Goal: Information Seeking & Learning: Learn about a topic

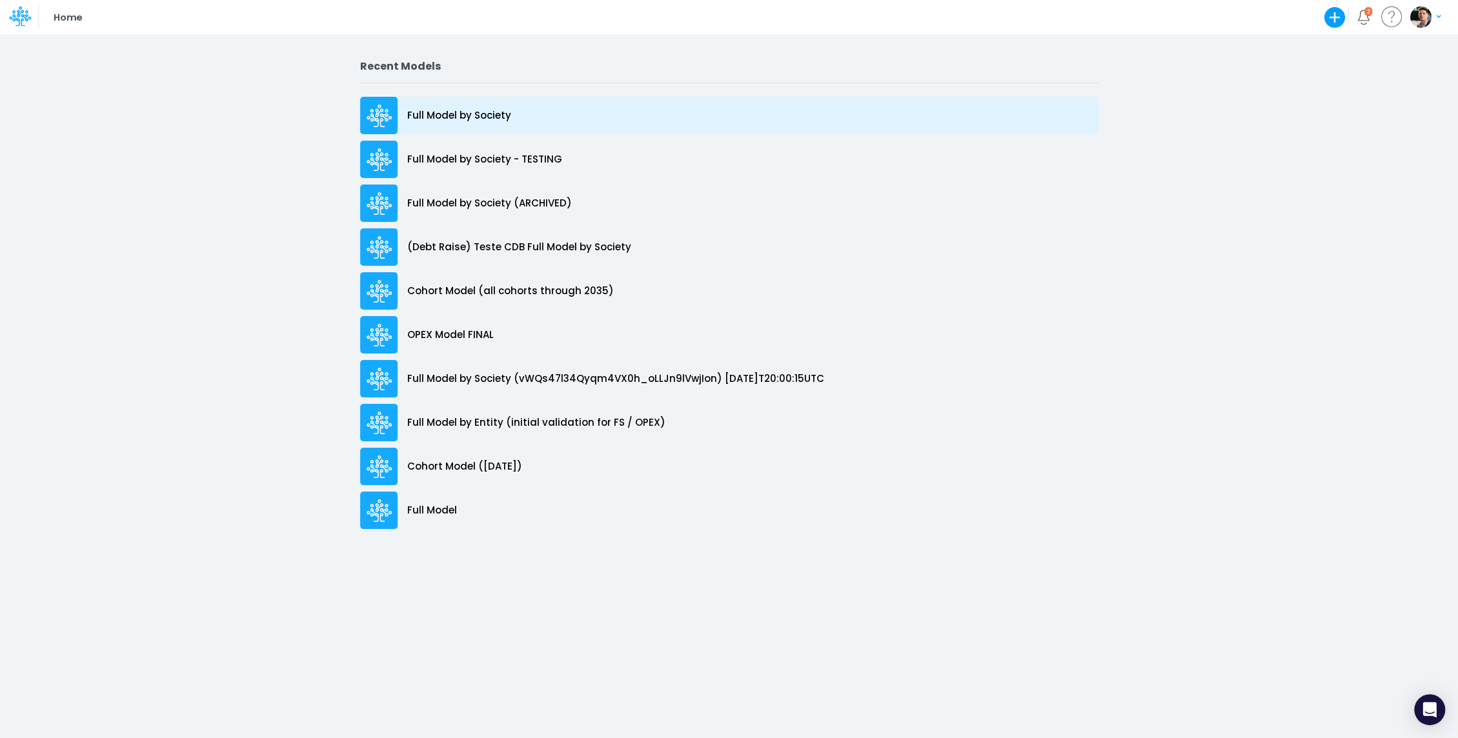
click at [483, 110] on p "Full Model by Society" at bounding box center [459, 115] width 104 height 15
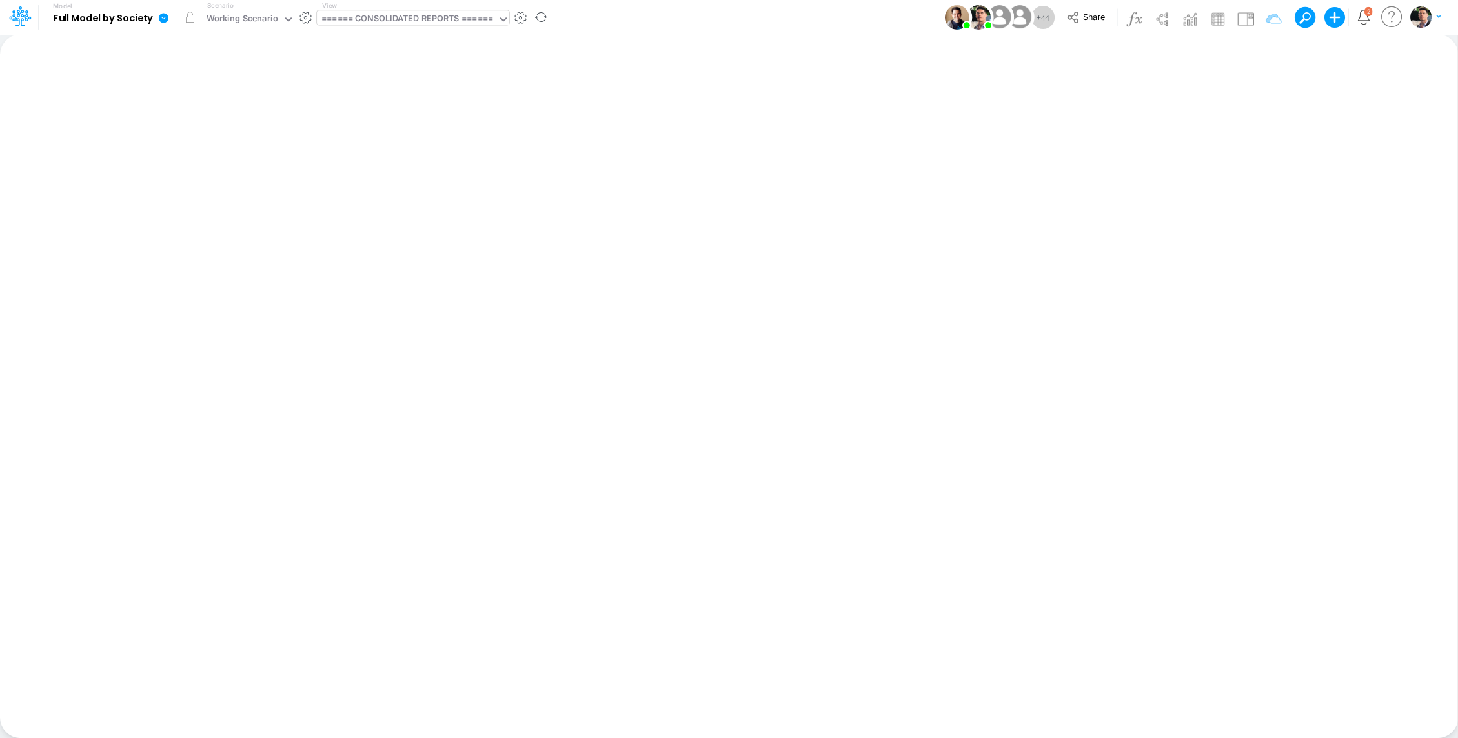
click at [436, 19] on div "====== CONSOLIDATED REPORTS ======" at bounding box center [407, 19] width 172 height 15
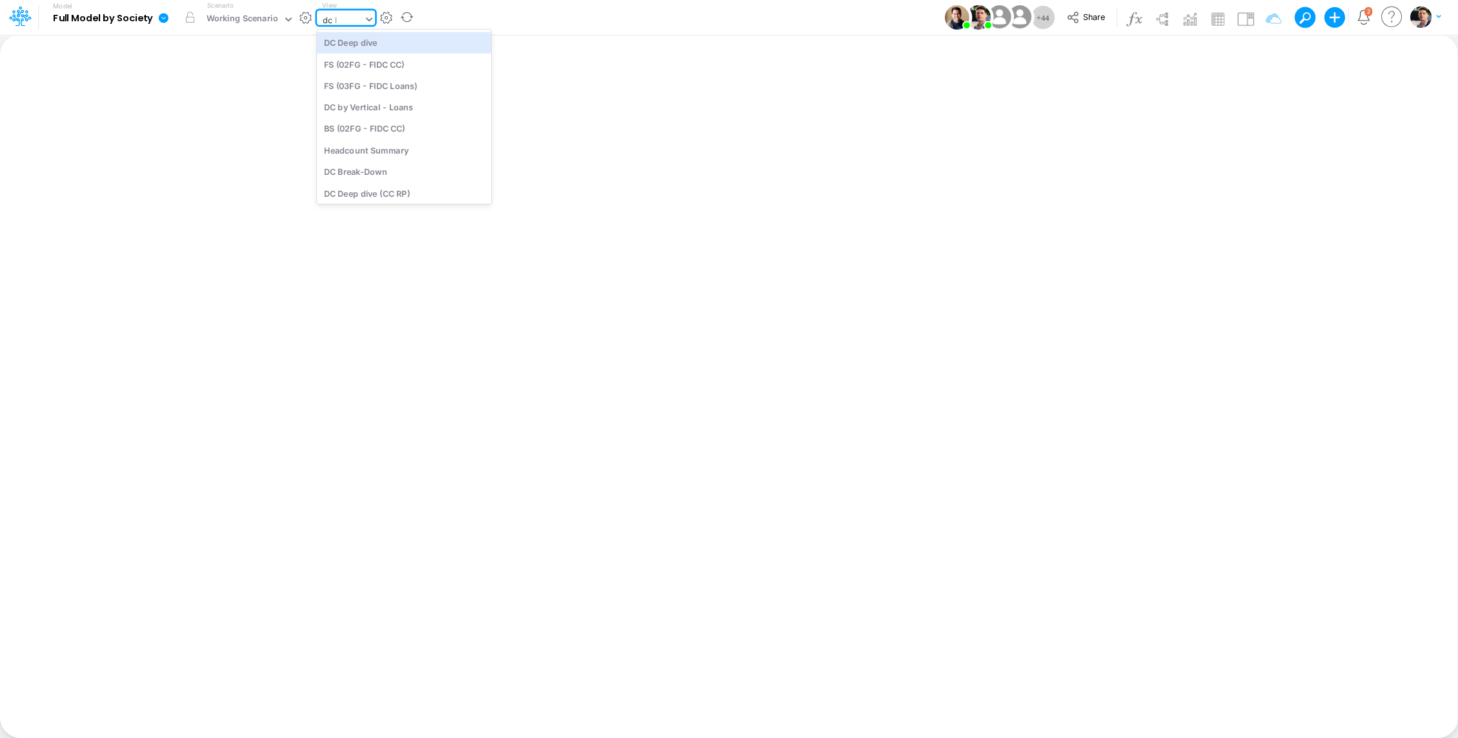
type input "dc by"
type input "DC by Vertical"
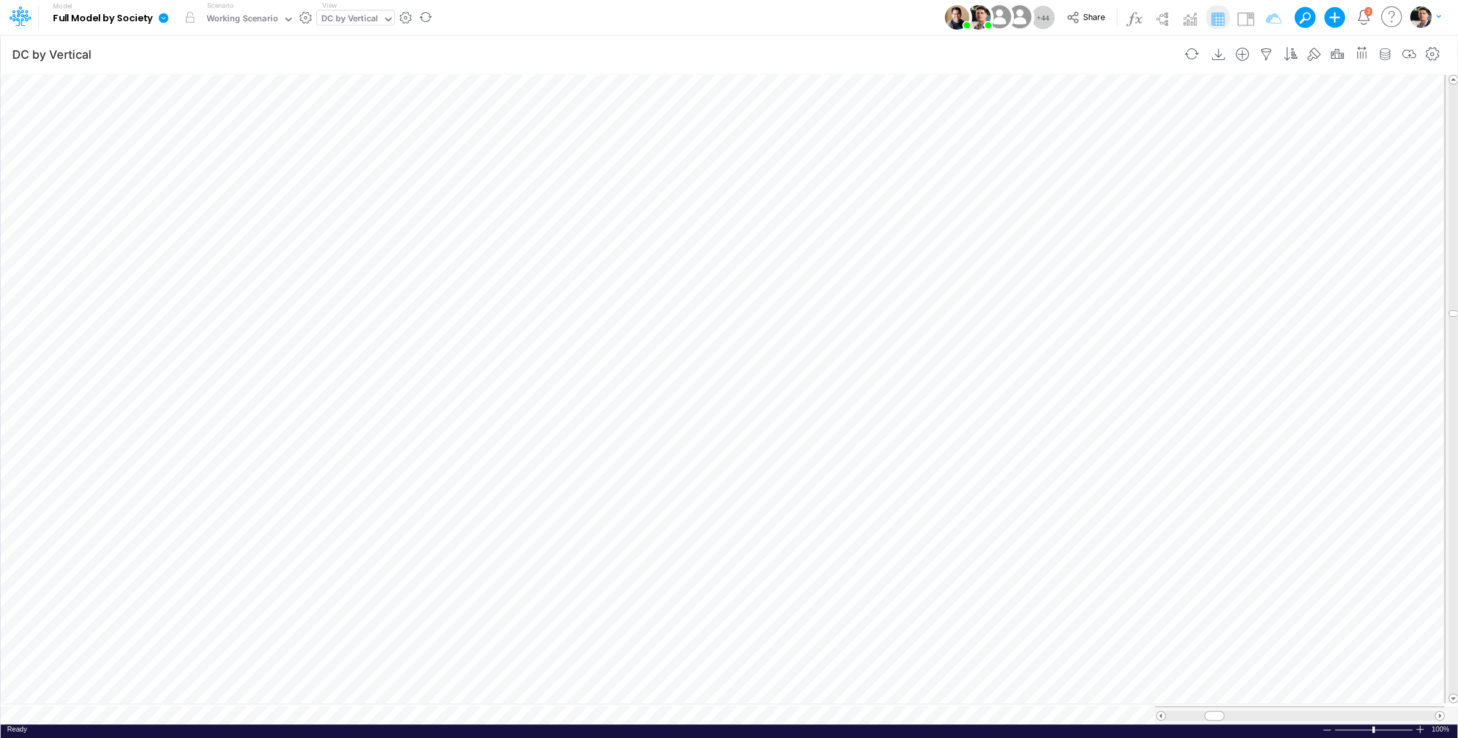
scroll to position [6, 1]
click at [358, 21] on div "DC by Vertical" at bounding box center [349, 19] width 56 height 15
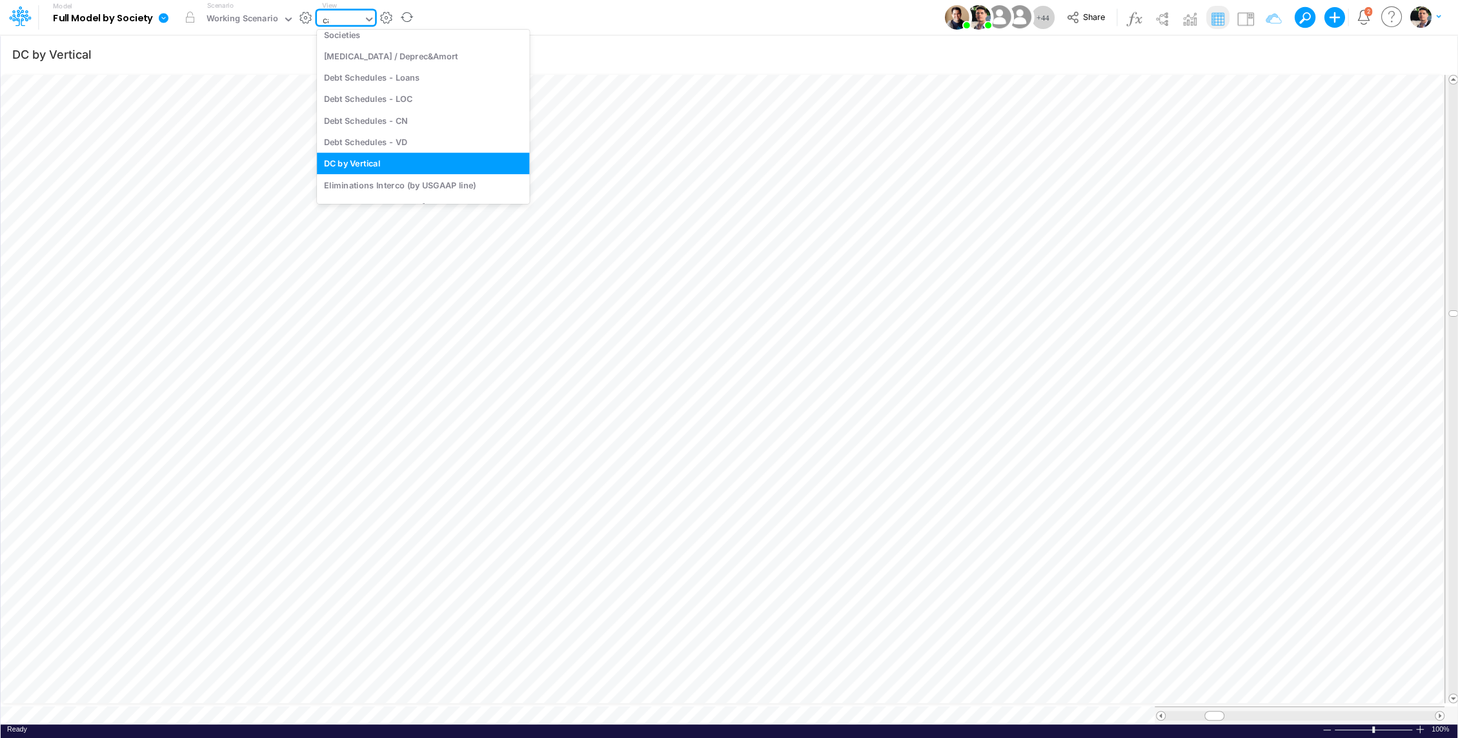
scroll to position [3, 0]
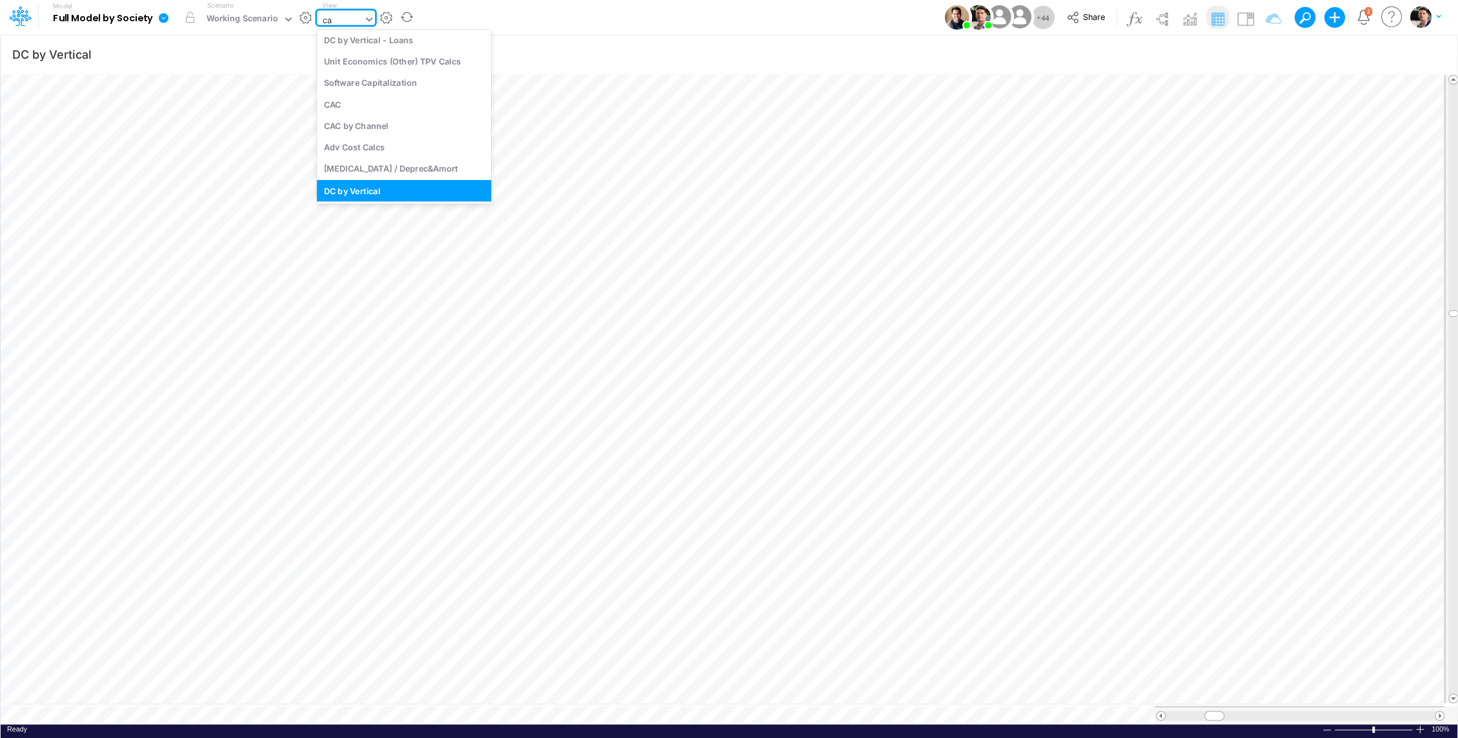
type input "cac"
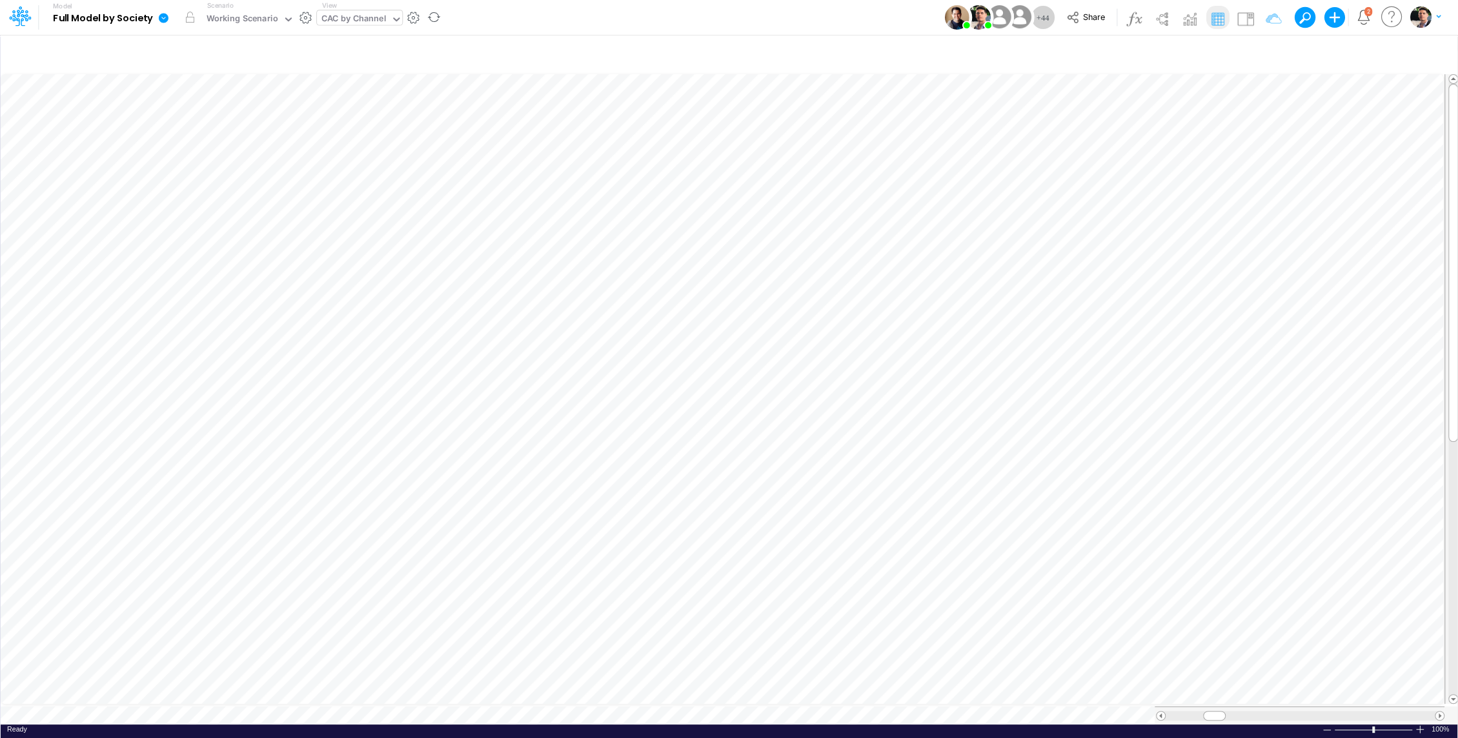
scroll to position [6, 1]
click at [869, 185] on li "Acquisition Cost (USD) =" at bounding box center [864, 173] width 45 height 34
click at [869, 165] on icon "button" at bounding box center [863, 172] width 19 height 14
click at [863, 265] on icon "button" at bounding box center [863, 263] width 19 height 14
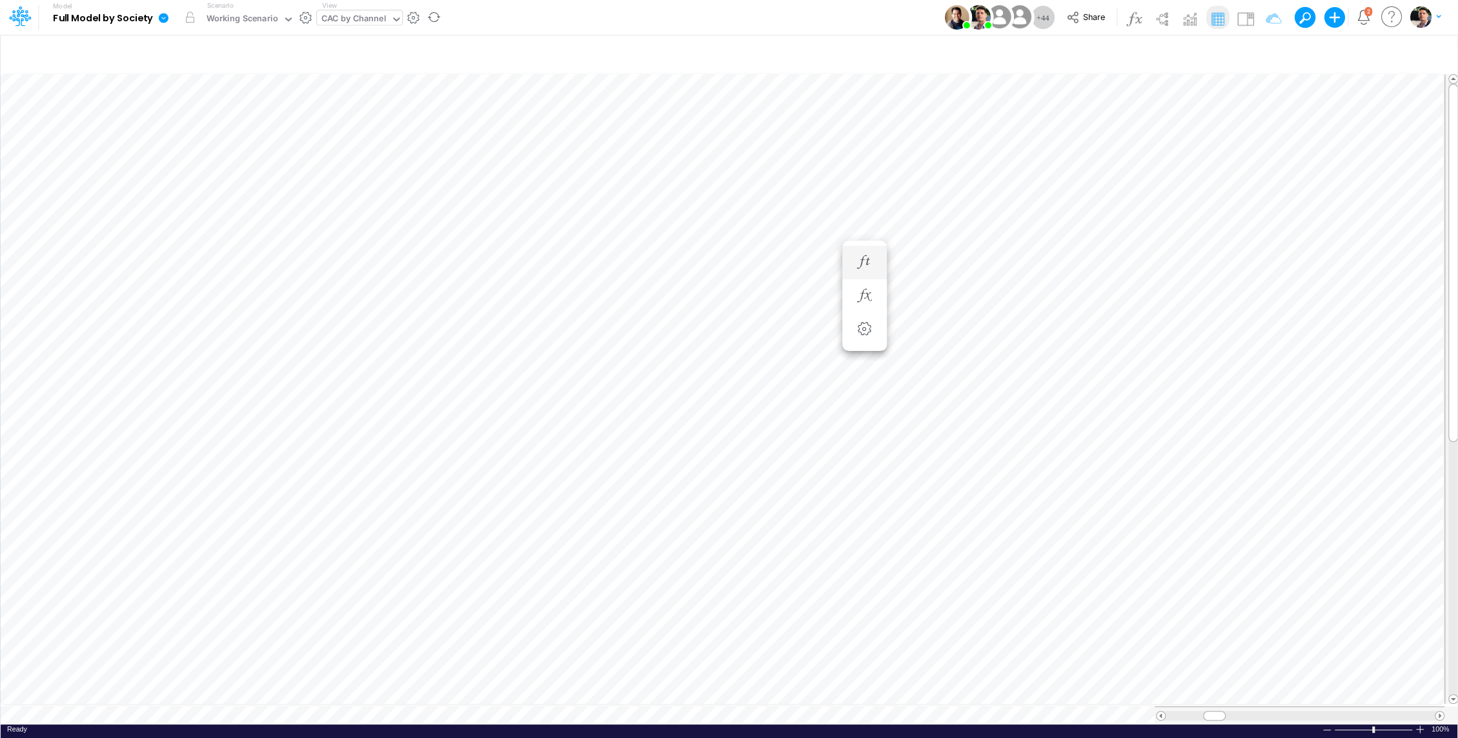
scroll to position [6, 1]
click at [865, 316] on button "button" at bounding box center [864, 309] width 24 height 26
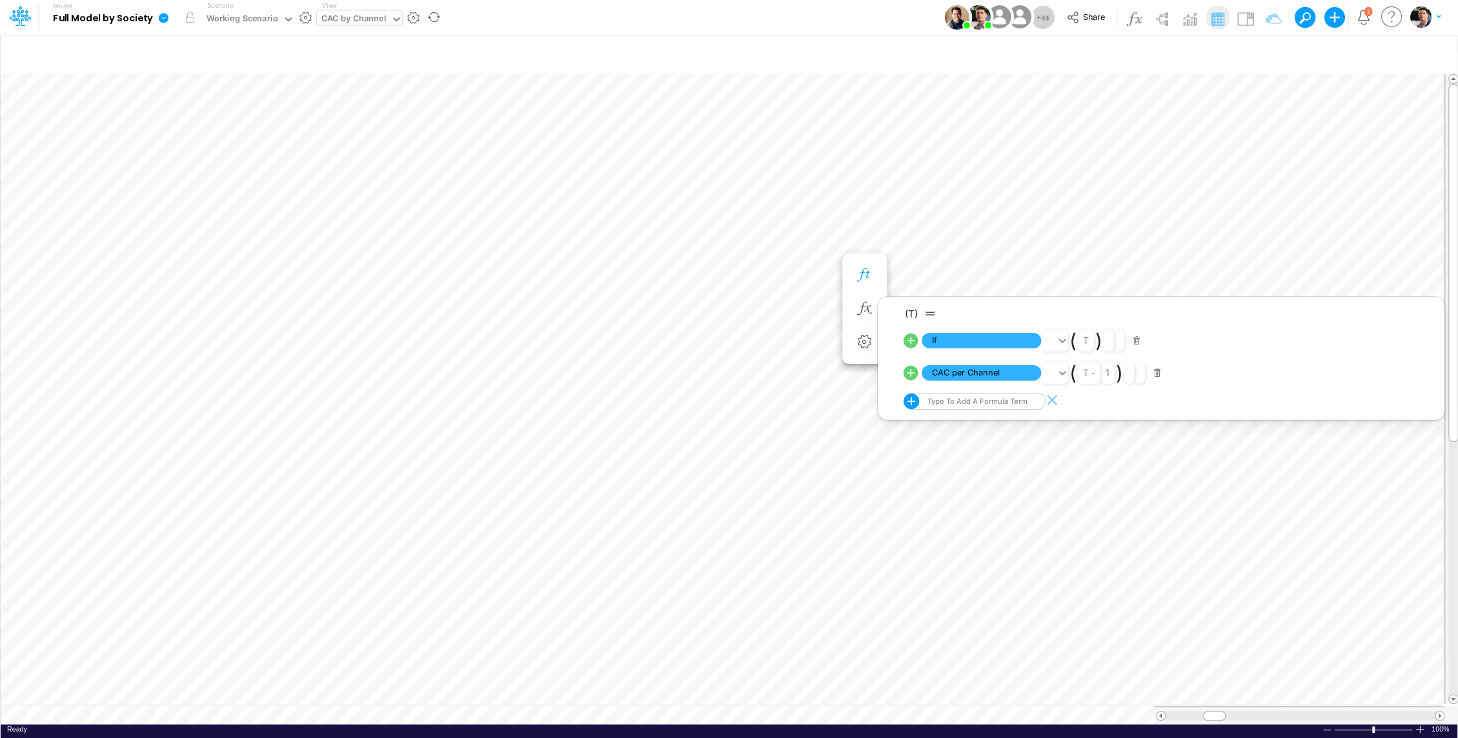
click at [864, 283] on button "button" at bounding box center [864, 276] width 24 height 26
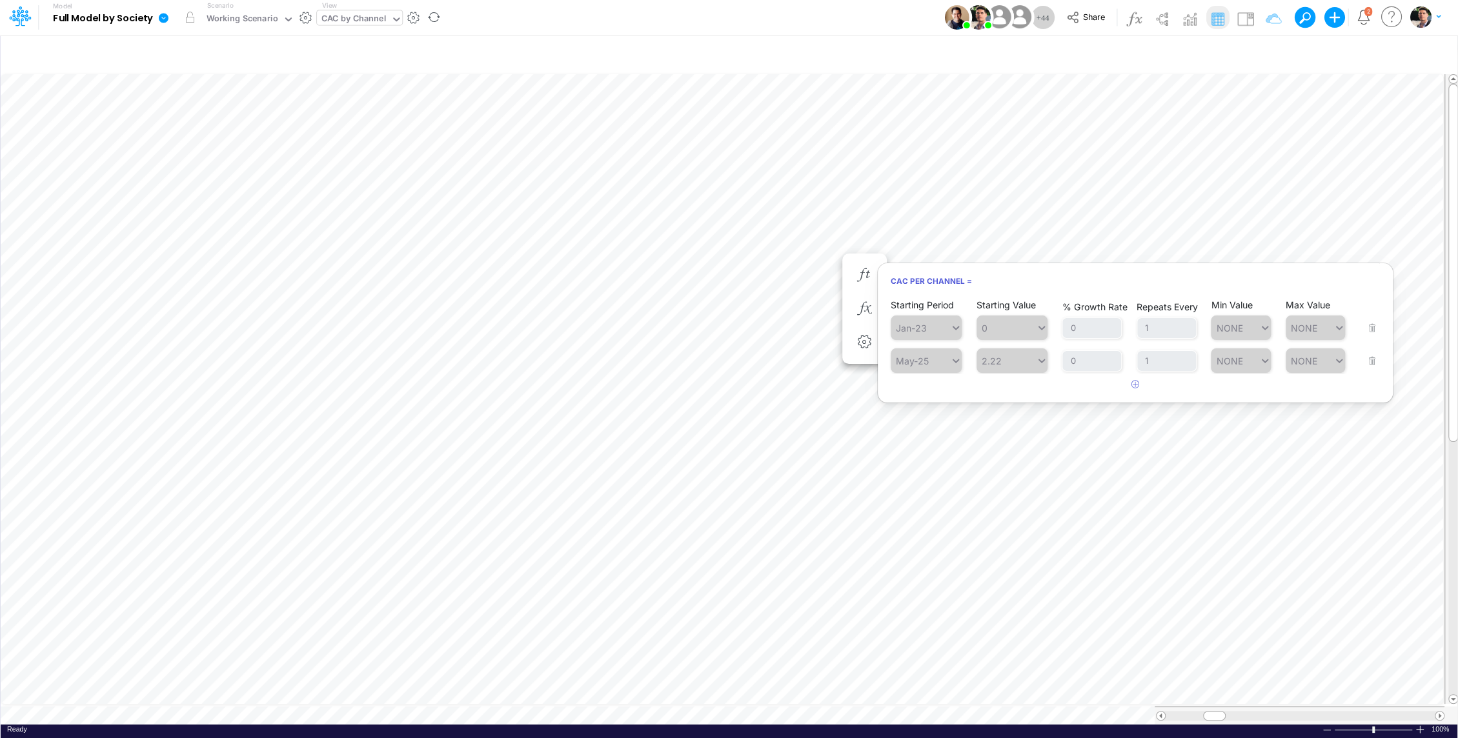
scroll to position [6, 1]
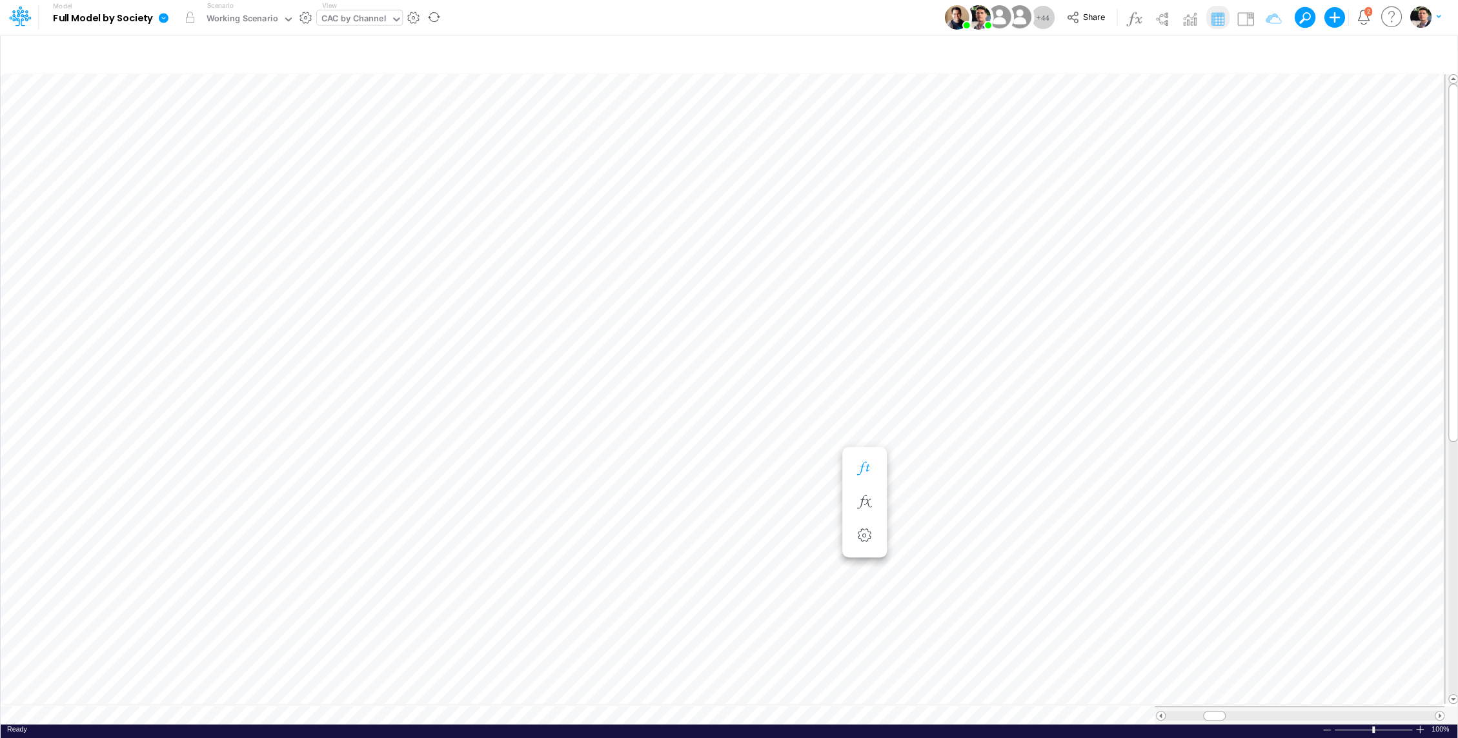
click at [866, 469] on icon "button" at bounding box center [863, 469] width 19 height 14
click at [634, 360] on icon "button" at bounding box center [631, 366] width 19 height 14
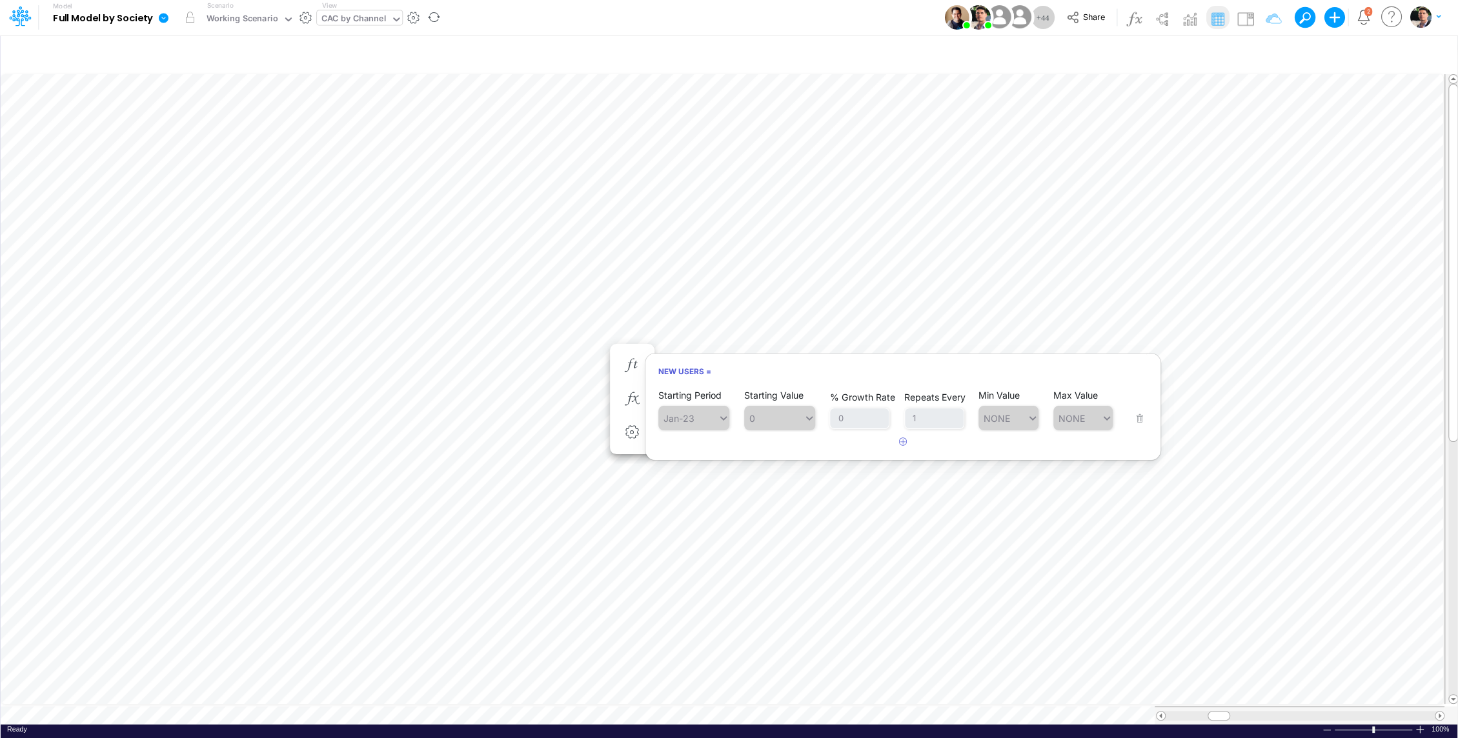
click at [363, 19] on div "CAC by Channel" at bounding box center [353, 19] width 65 height 15
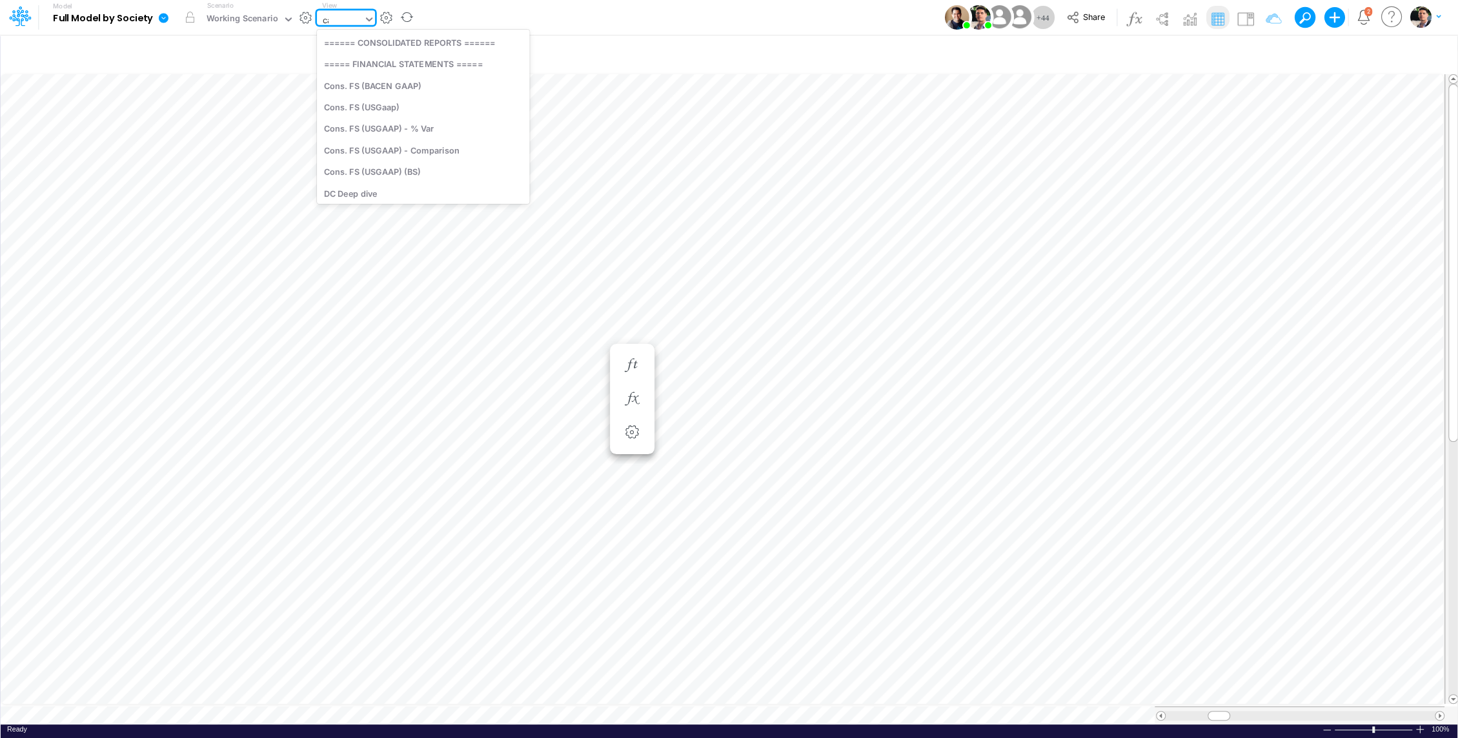
type input "cac"
click at [815, 461] on icon "button" at bounding box center [817, 464] width 19 height 14
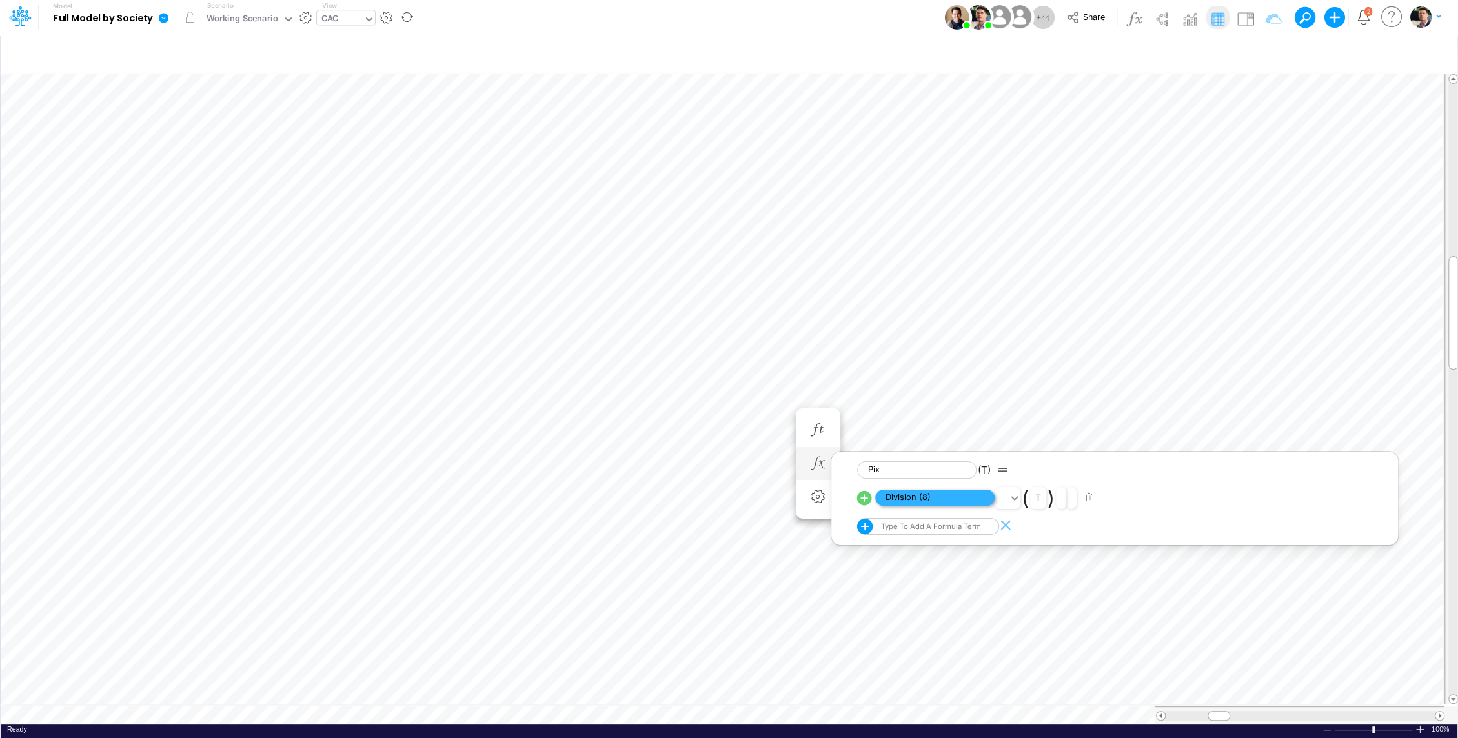
click at [898, 495] on span "Division (8)" at bounding box center [934, 498] width 119 height 16
click at [826, 430] on icon "button" at bounding box center [817, 430] width 19 height 14
click at [898, 467] on span "Pix" at bounding box center [934, 465] width 119 height 16
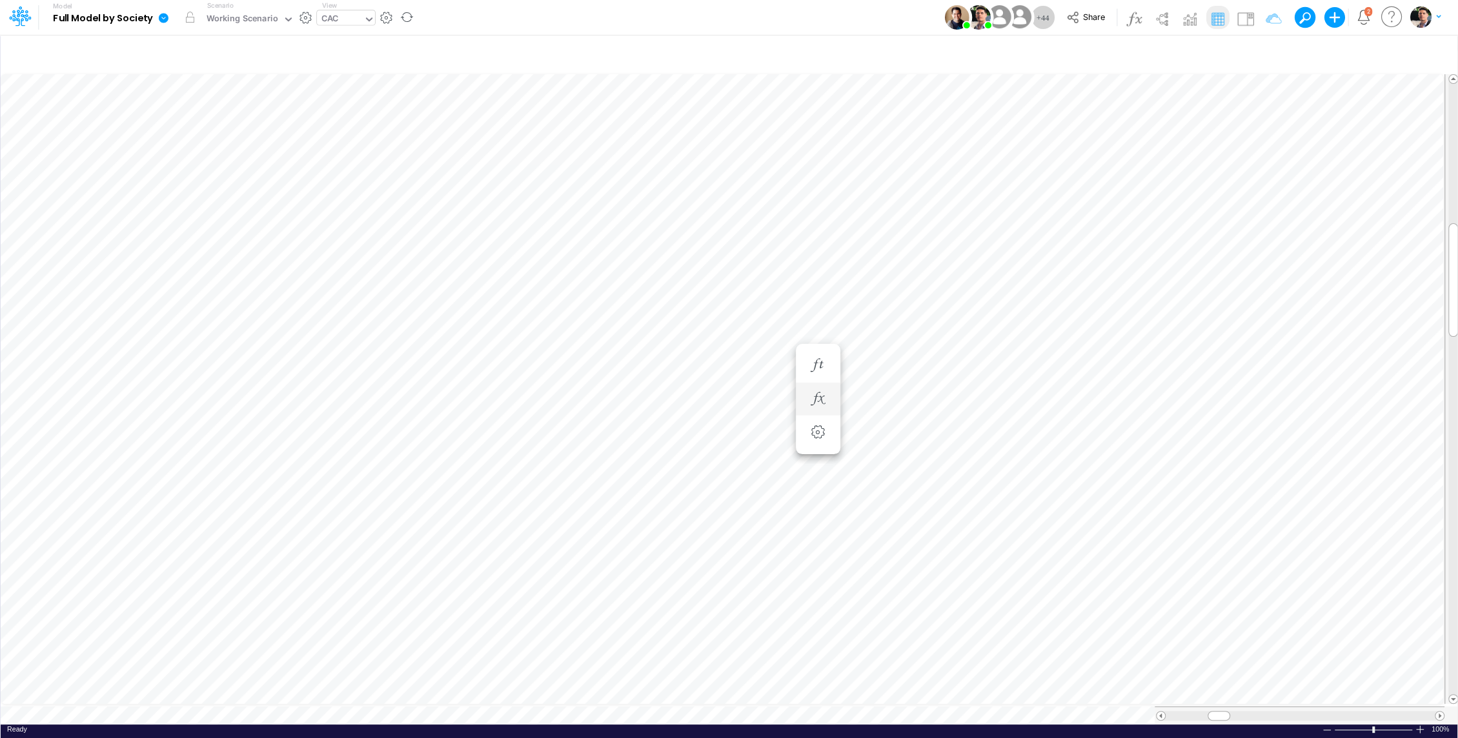
scroll to position [6, 1]
click at [822, 371] on button "button" at bounding box center [818, 361] width 24 height 26
click at [1010, 395] on icon at bounding box center [1005, 395] width 19 height 14
click at [962, 396] on div at bounding box center [729, 372] width 1458 height 732
click at [928, 397] on span "Share of New Users" at bounding box center [934, 395] width 119 height 16
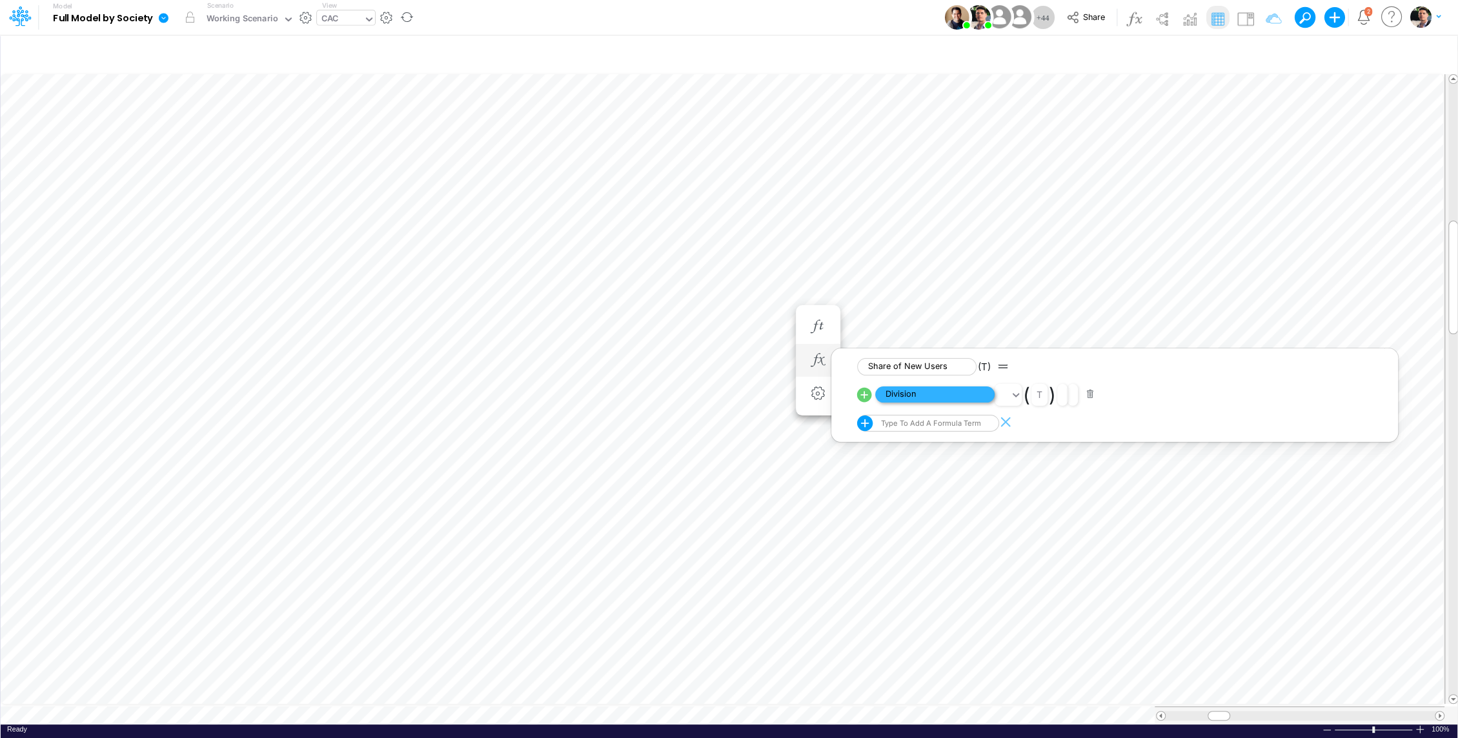
click at [928, 397] on span "Division" at bounding box center [934, 395] width 119 height 16
click at [819, 345] on icon "button" at bounding box center [817, 340] width 19 height 14
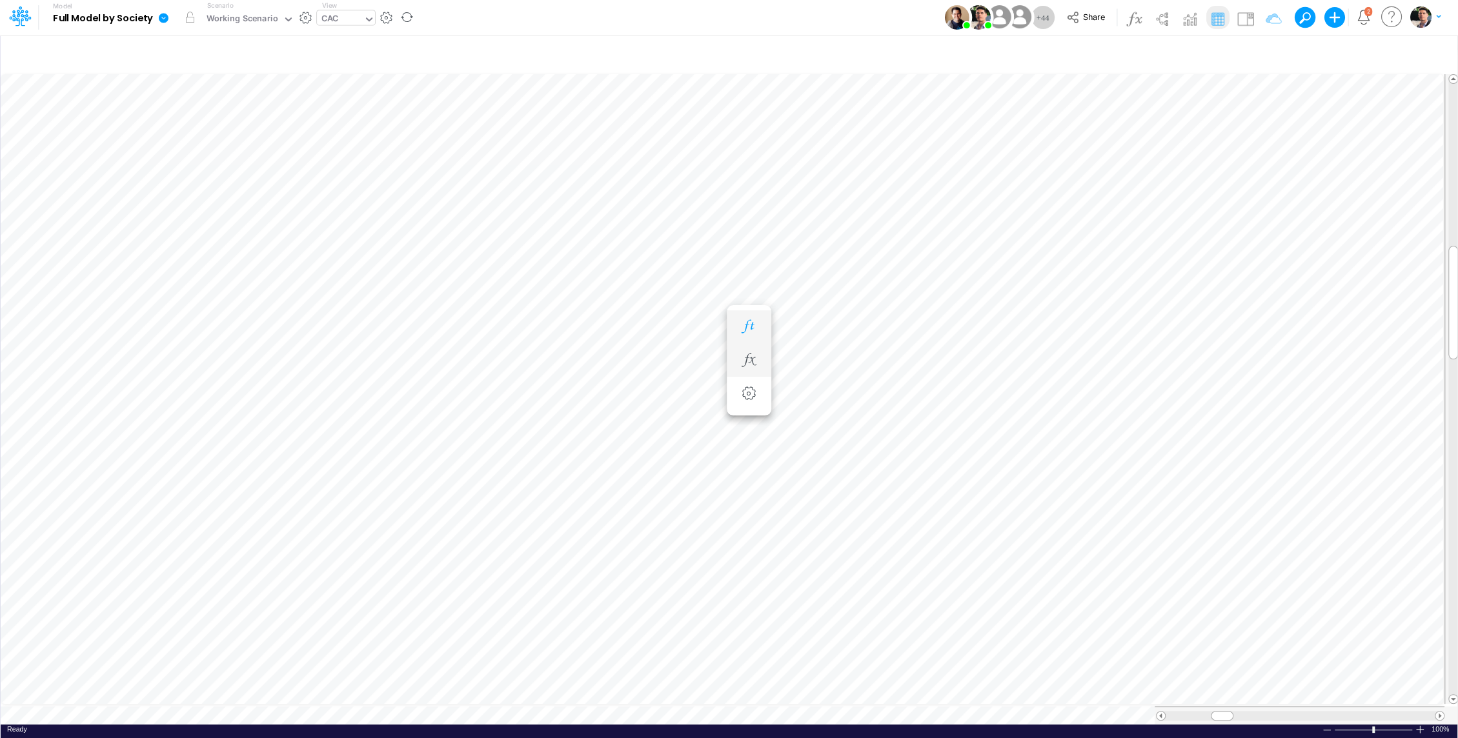
scroll to position [6, 1]
click at [687, 246] on icon "button" at bounding box center [679, 244] width 19 height 14
click at [681, 208] on icon "button" at bounding box center [679, 211] width 19 height 14
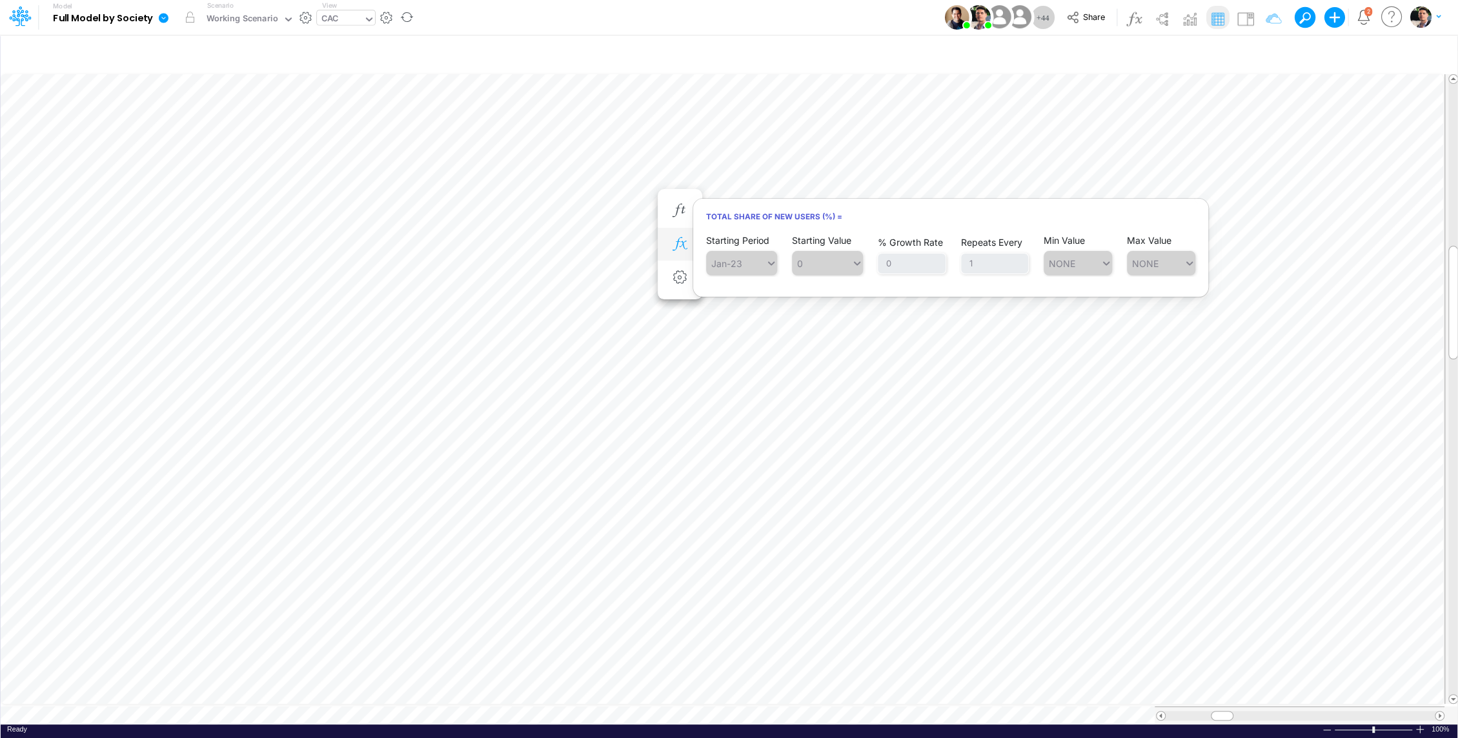
click at [672, 248] on icon "button" at bounding box center [679, 244] width 19 height 14
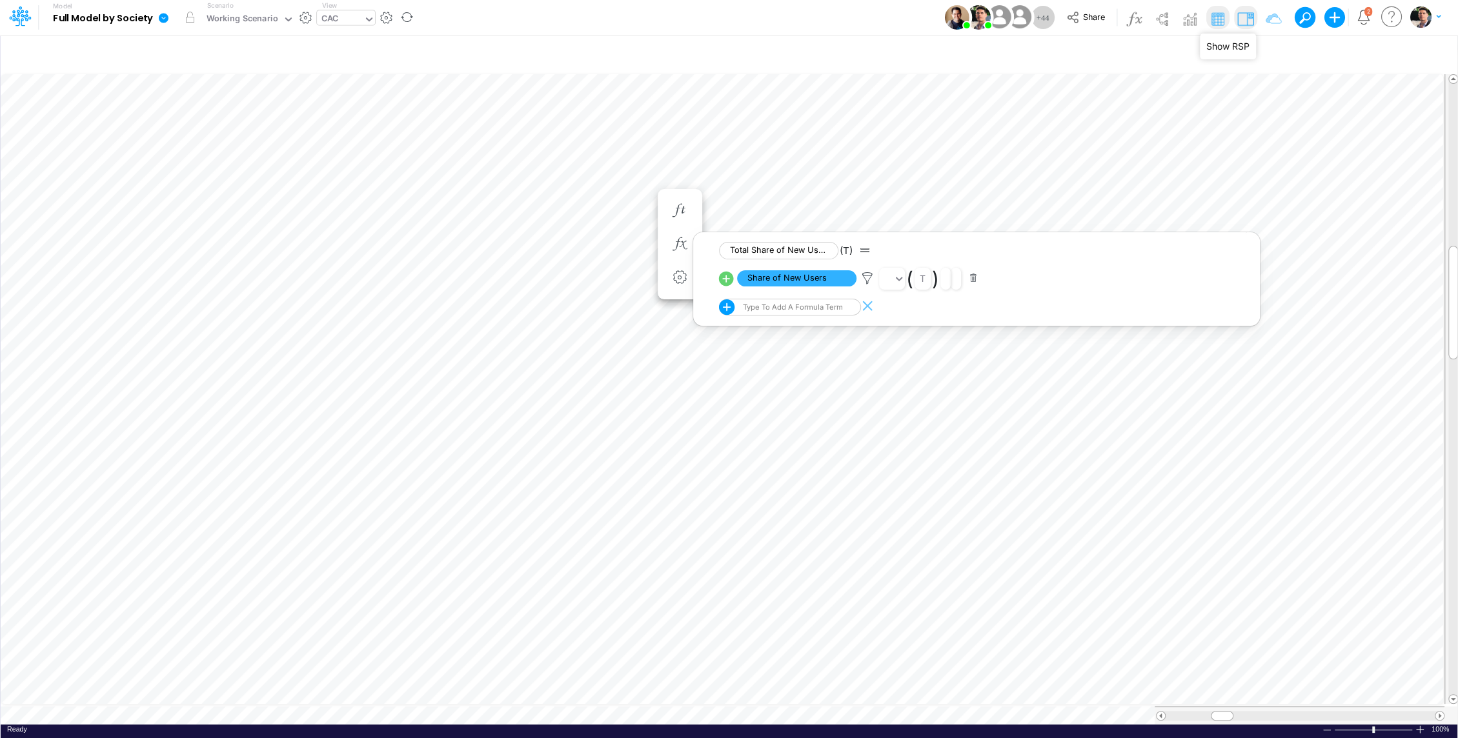
click at [1238, 18] on img at bounding box center [1244, 18] width 21 height 21
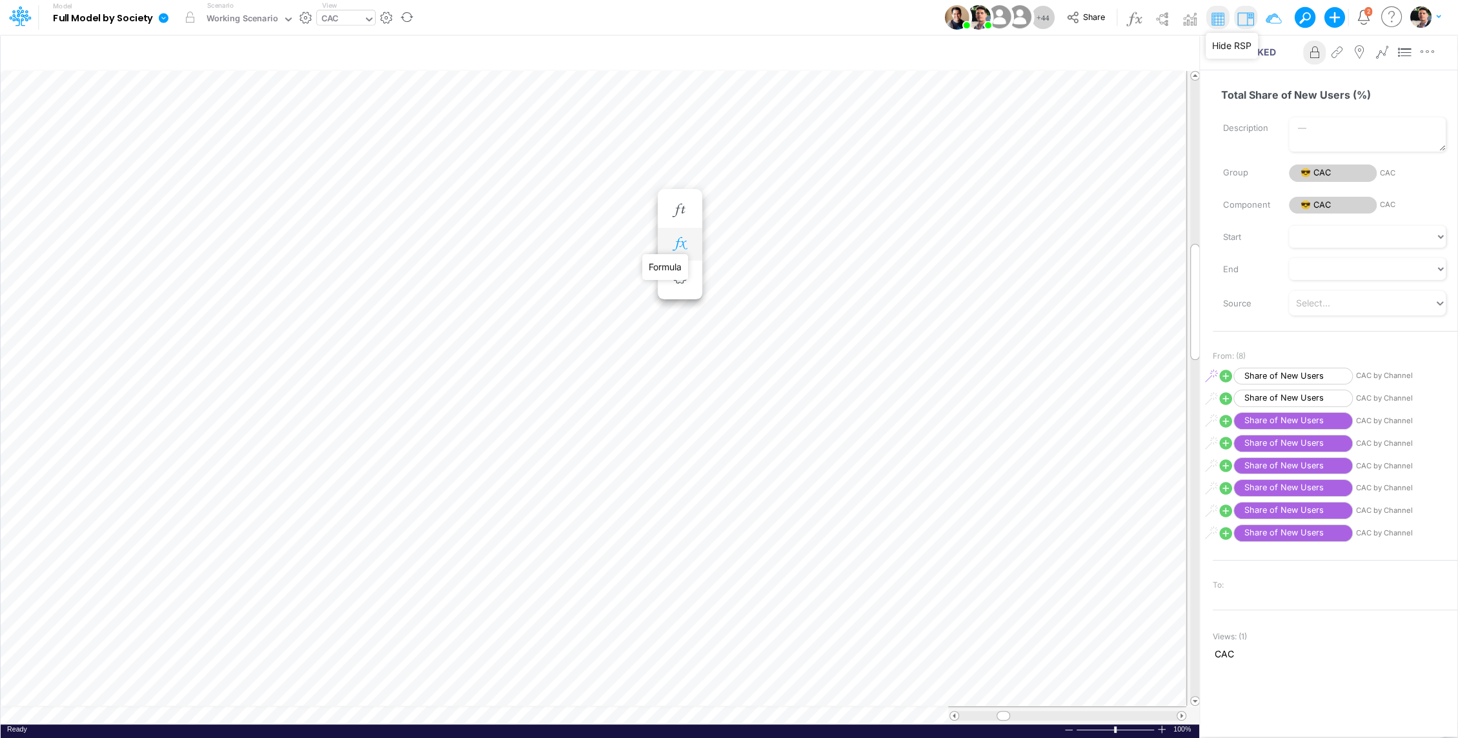
click at [683, 246] on icon "button" at bounding box center [679, 244] width 19 height 14
click at [783, 277] on span "Share of New Users" at bounding box center [796, 278] width 119 height 16
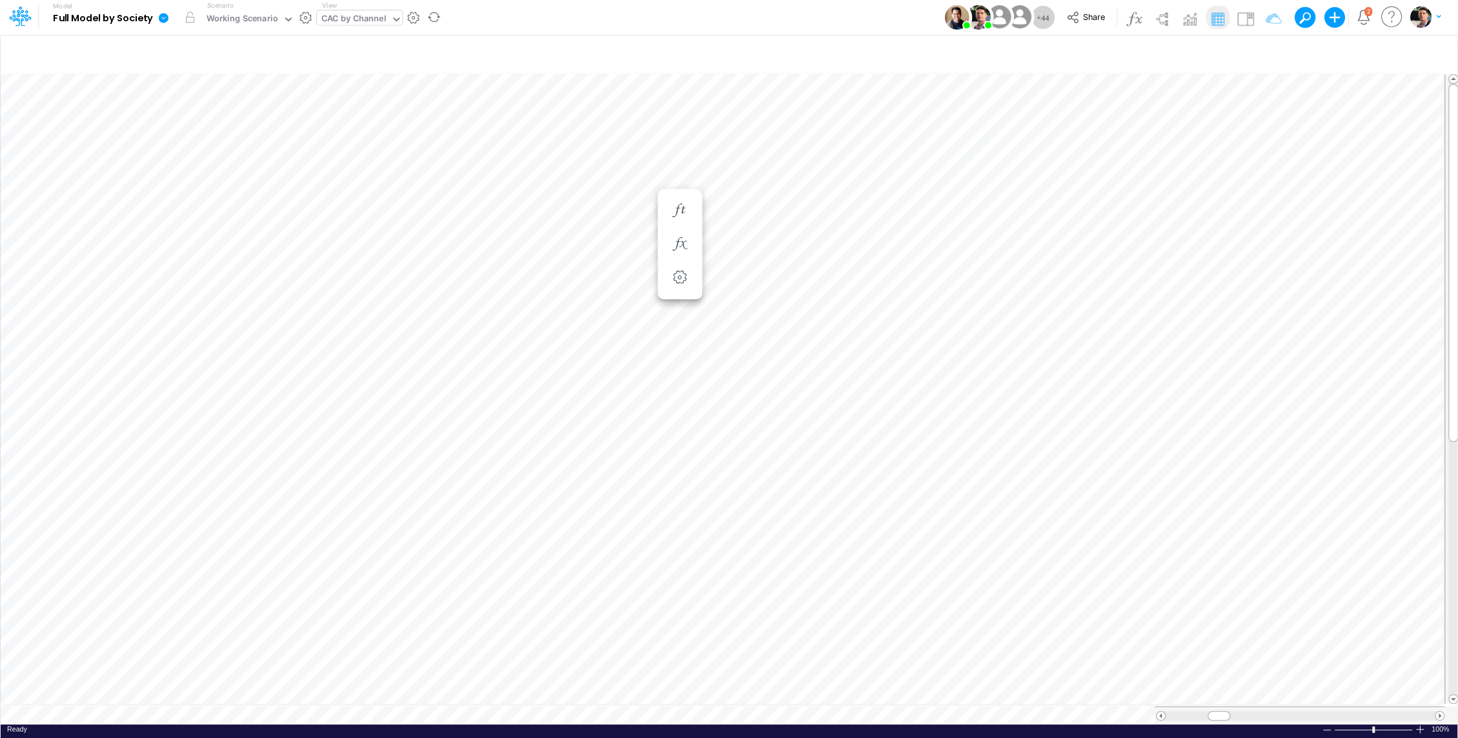
scroll to position [6, 1]
click at [677, 376] on icon "button" at bounding box center [679, 374] width 19 height 14
click at [807, 408] on span "Division (1)" at bounding box center [796, 407] width 119 height 16
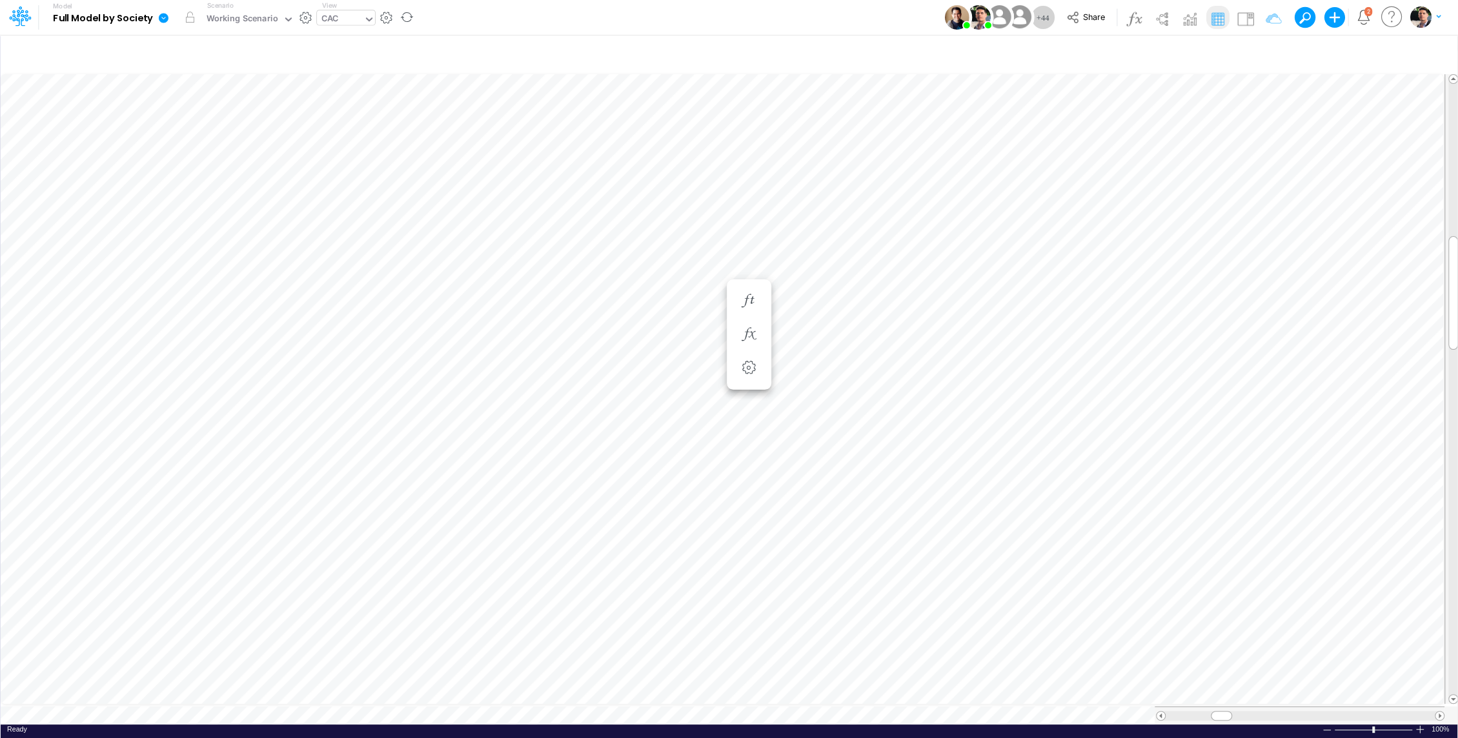
scroll to position [6, 1]
click at [758, 490] on icon "button" at bounding box center [748, 490] width 19 height 14
click at [823, 522] on span "Division (2)" at bounding box center [865, 524] width 119 height 16
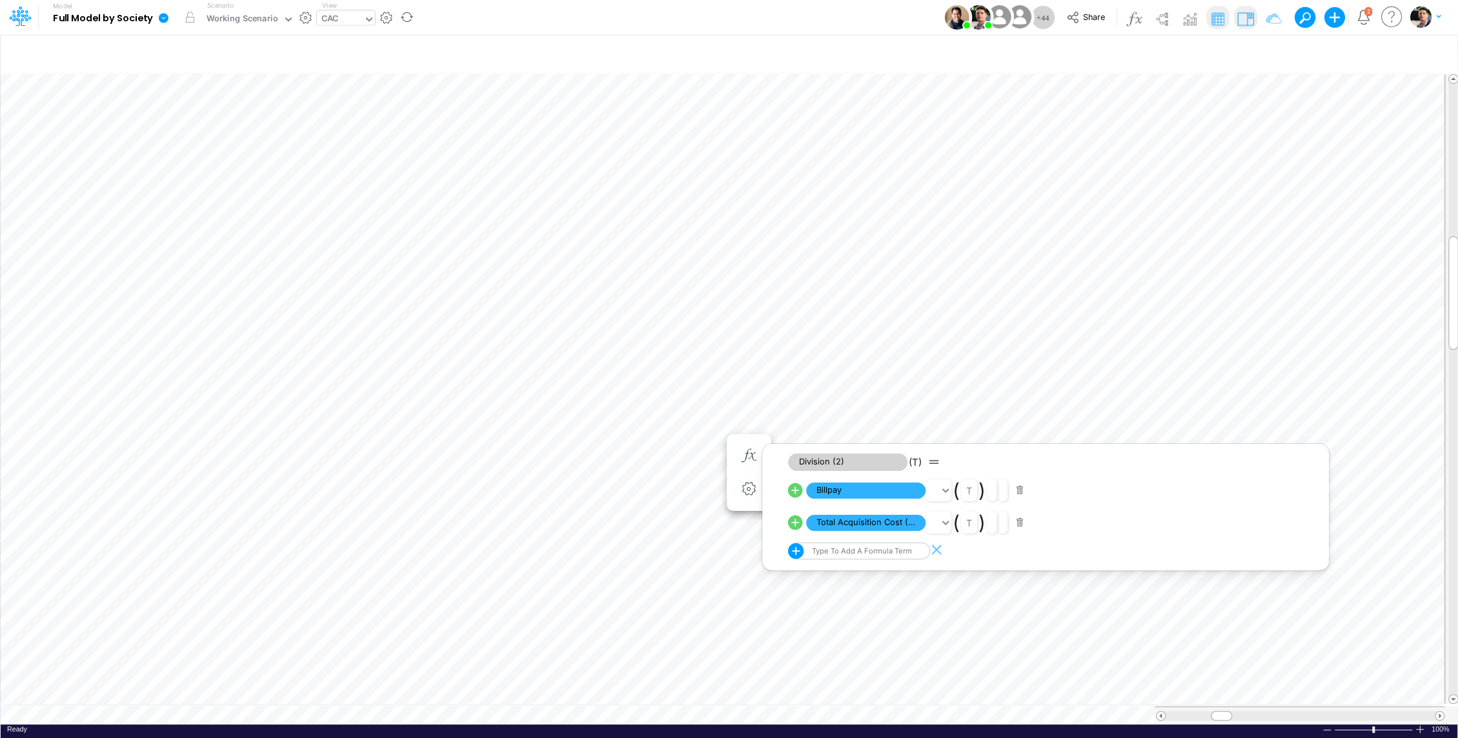
click at [1245, 21] on img at bounding box center [1244, 18] width 21 height 21
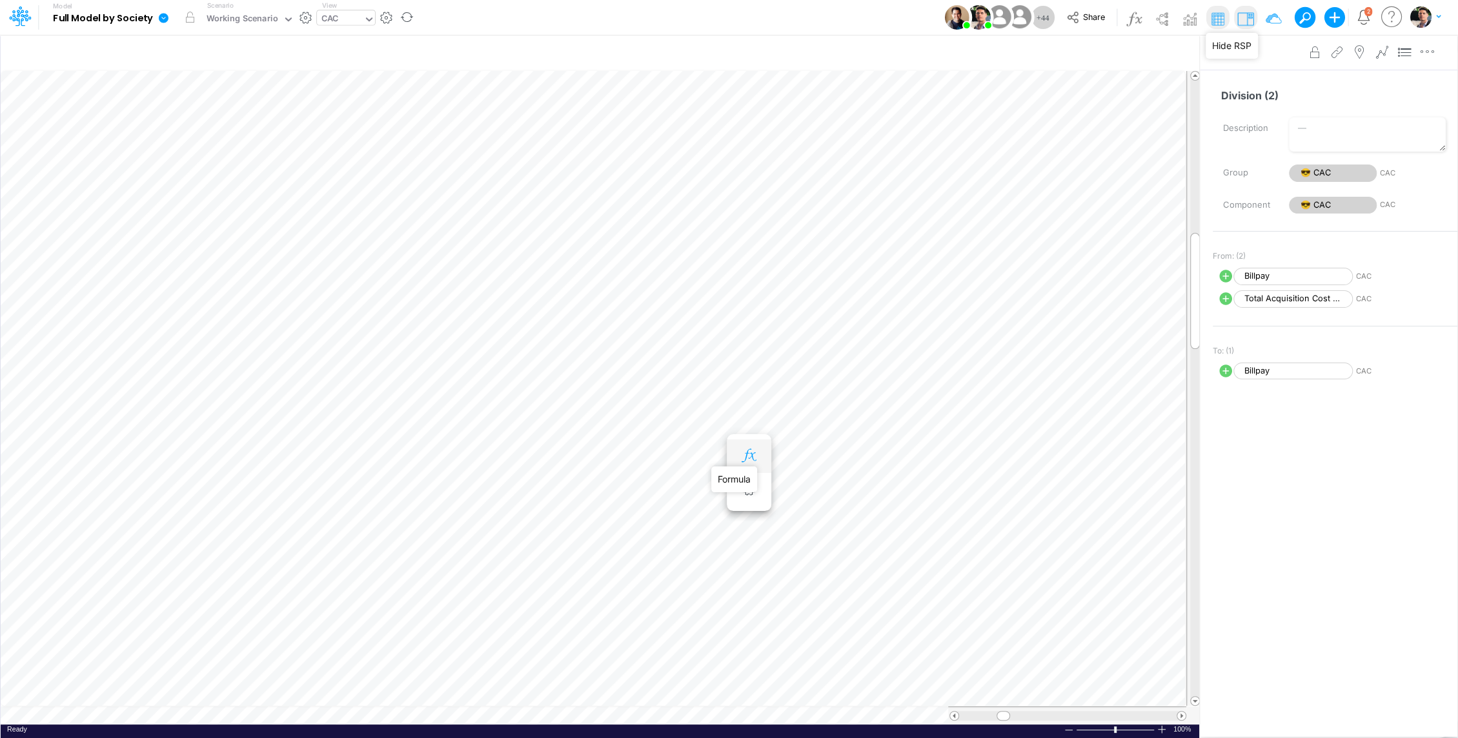
click at [754, 454] on icon "button" at bounding box center [748, 456] width 19 height 14
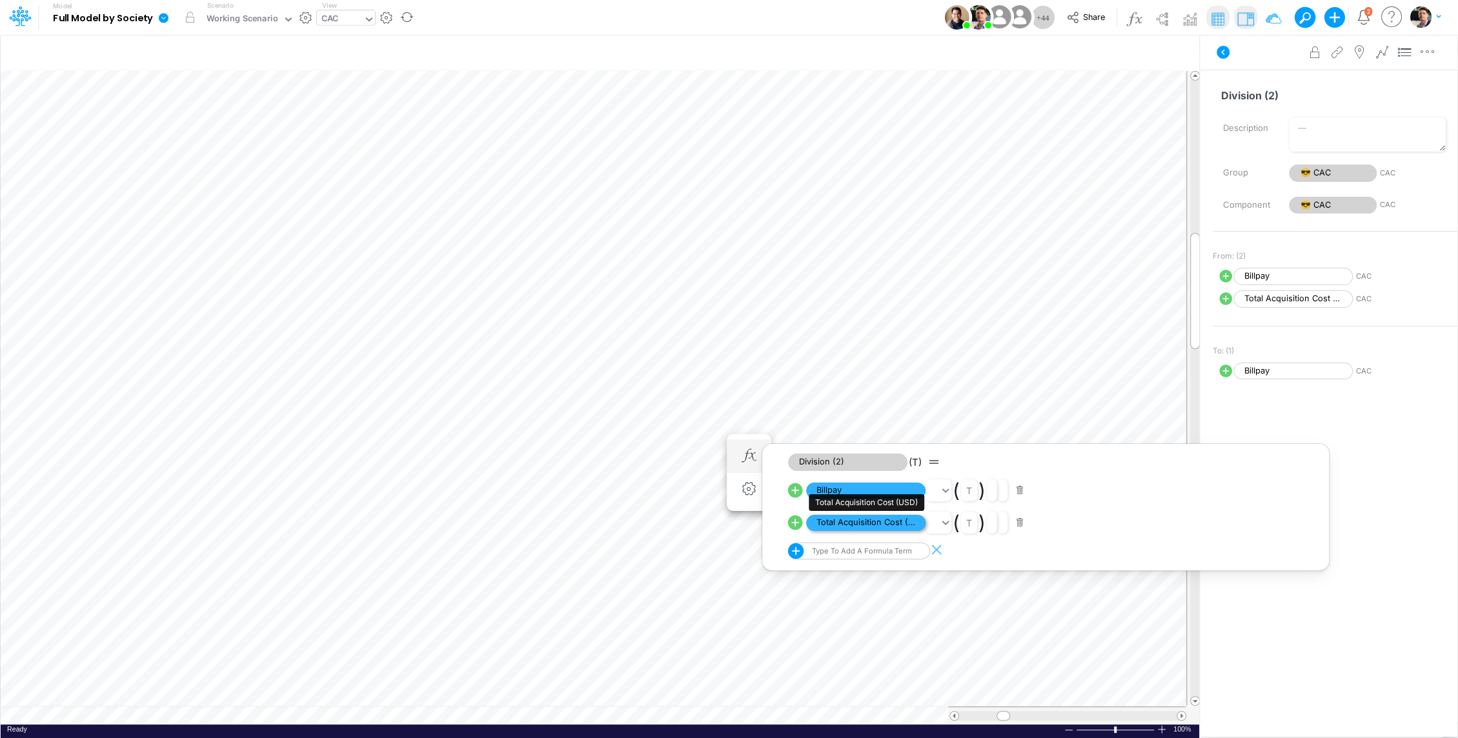
click at [863, 524] on span "Total Acquisition Cost (USD)" at bounding box center [865, 523] width 119 height 16
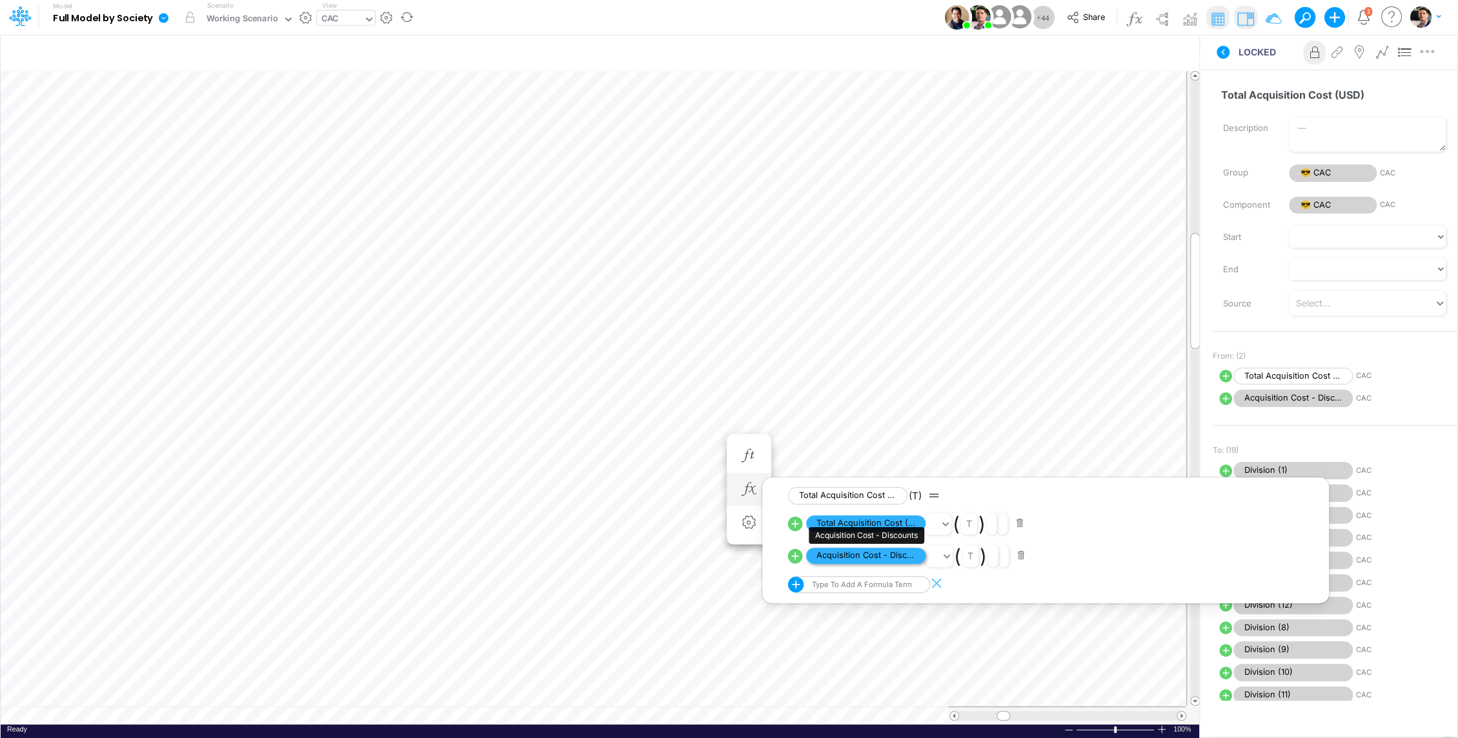
click at [862, 556] on span "Acquisition Cost - Discounts" at bounding box center [865, 556] width 119 height 16
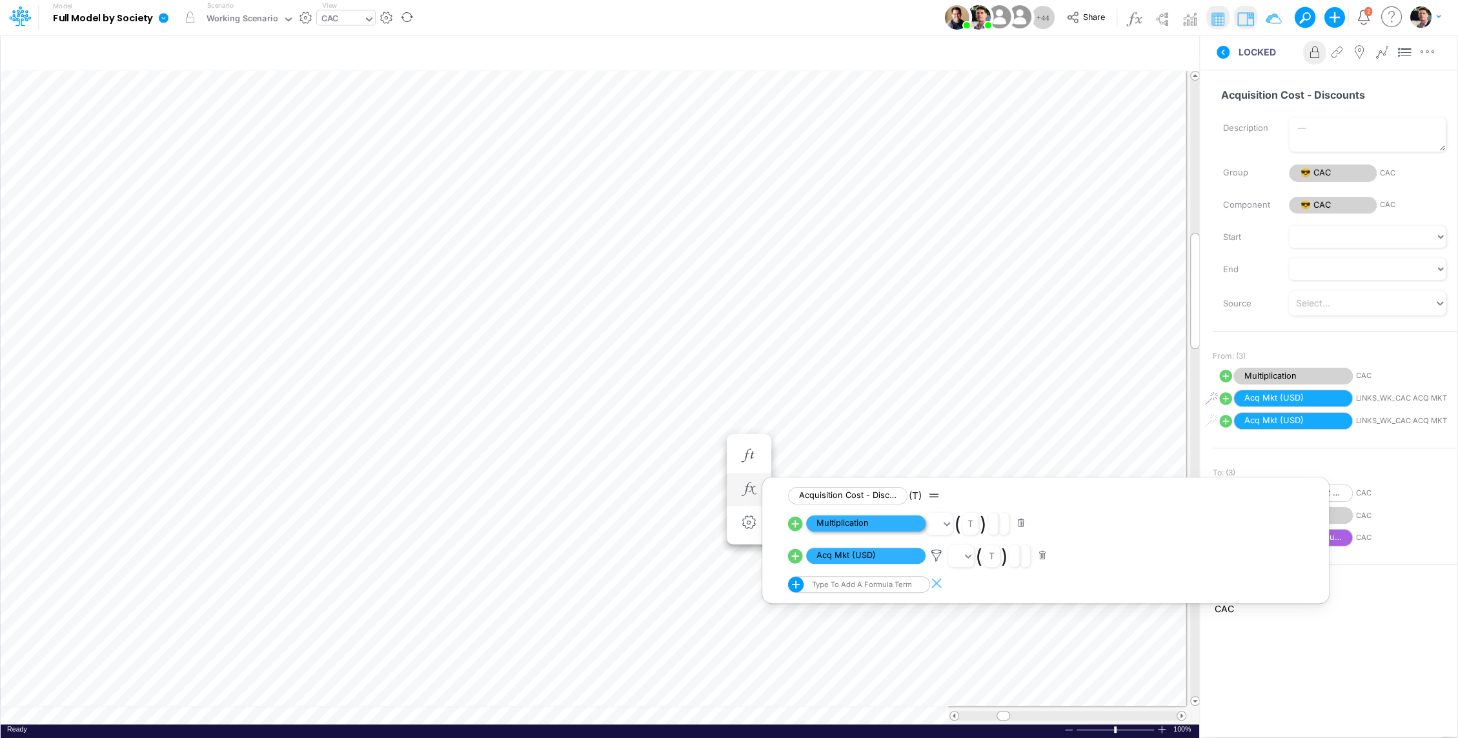
click at [870, 521] on span "Multiplication" at bounding box center [865, 524] width 119 height 16
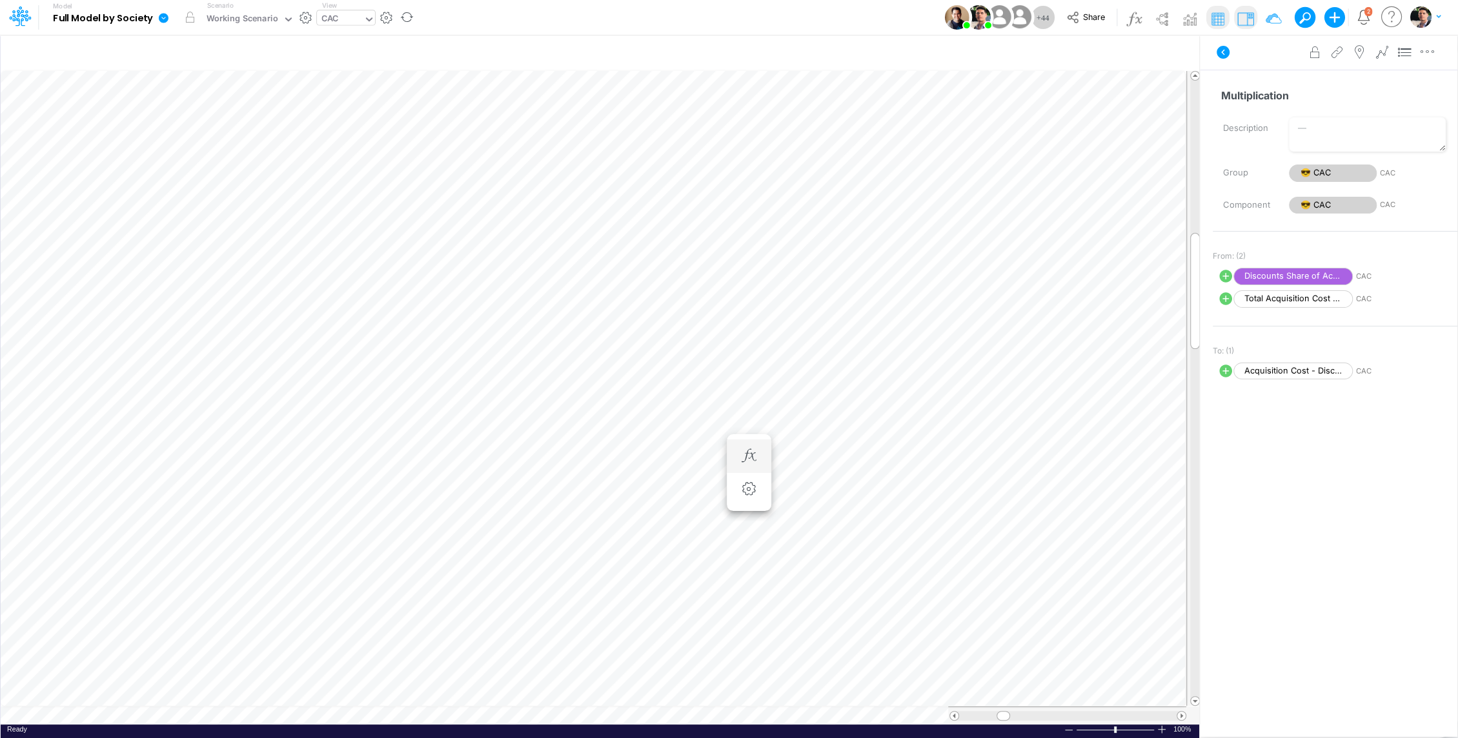
scroll to position [6, 1]
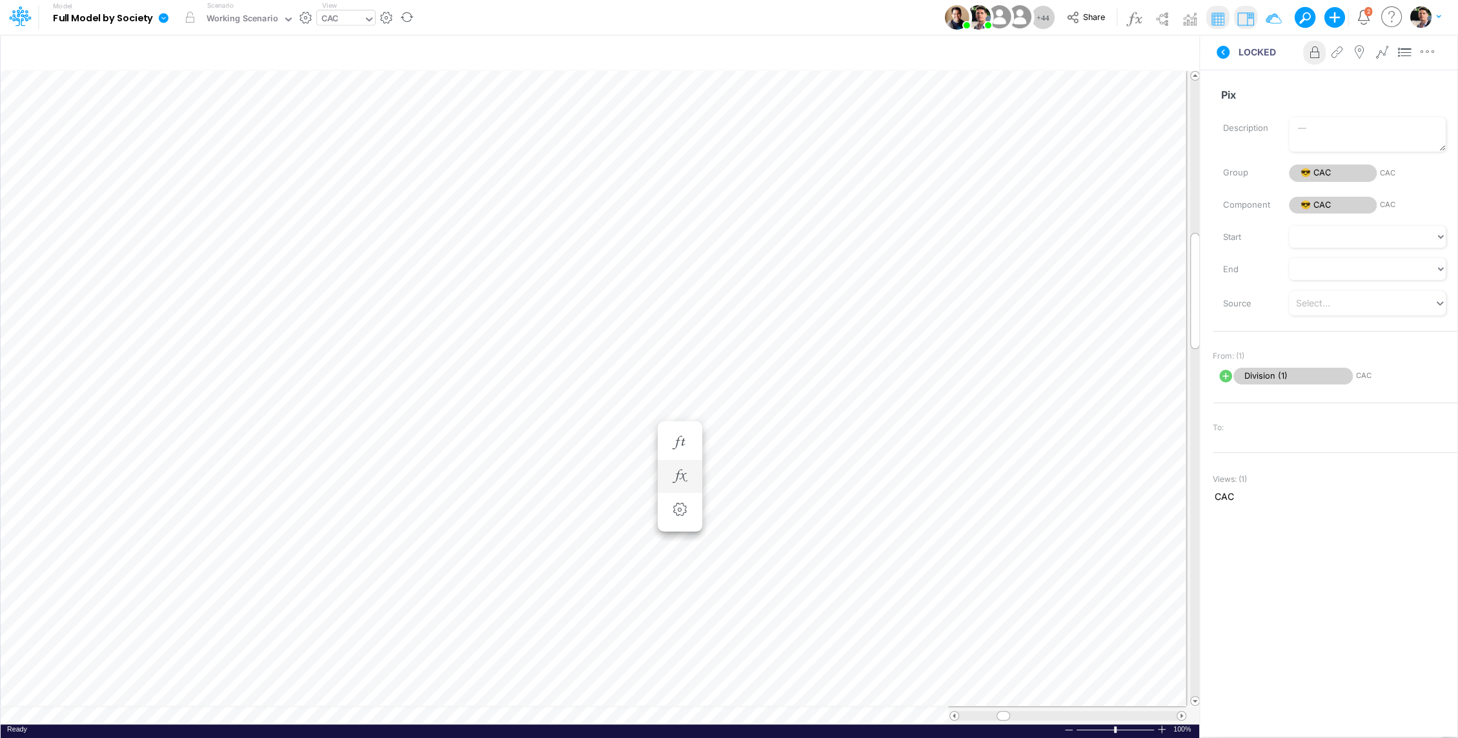
scroll to position [6, 1]
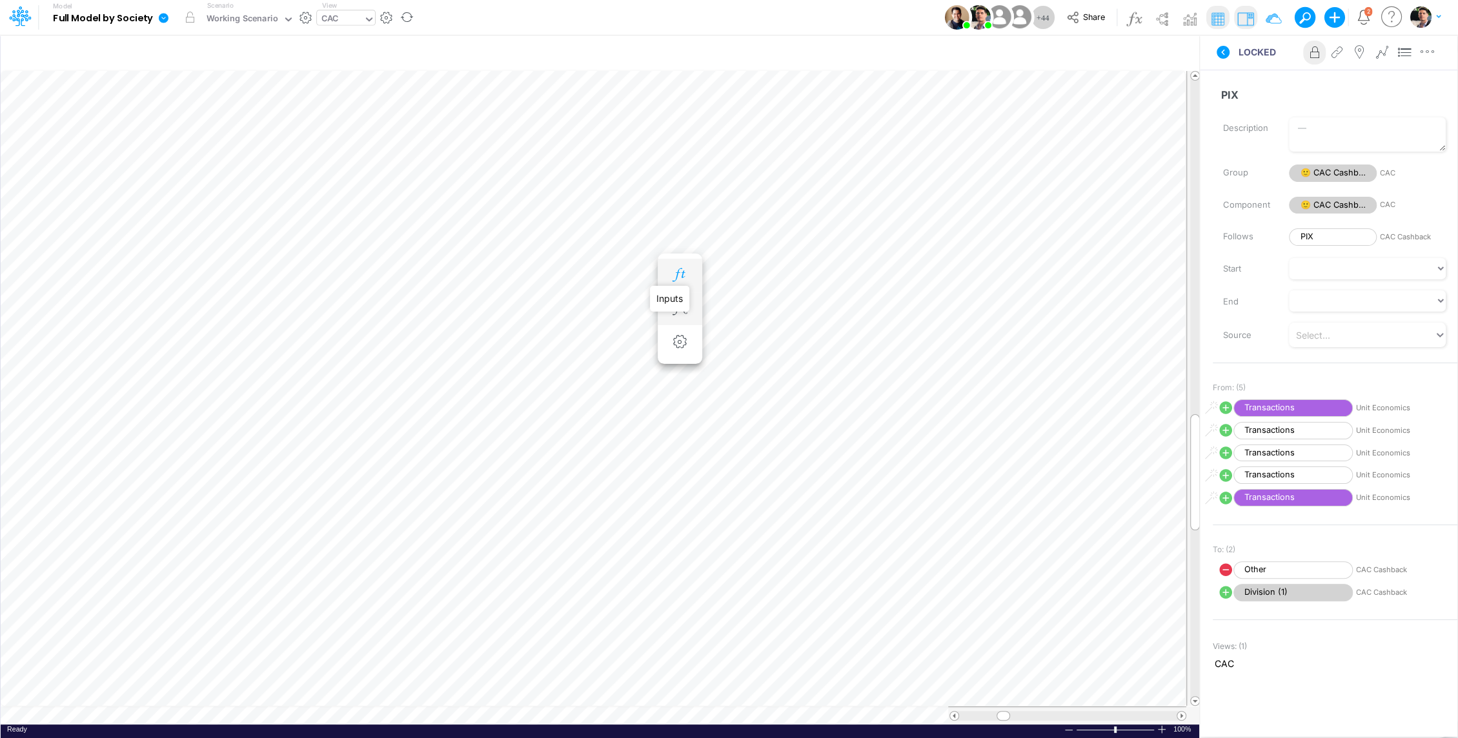
click at [679, 272] on icon "button" at bounding box center [679, 275] width 19 height 14
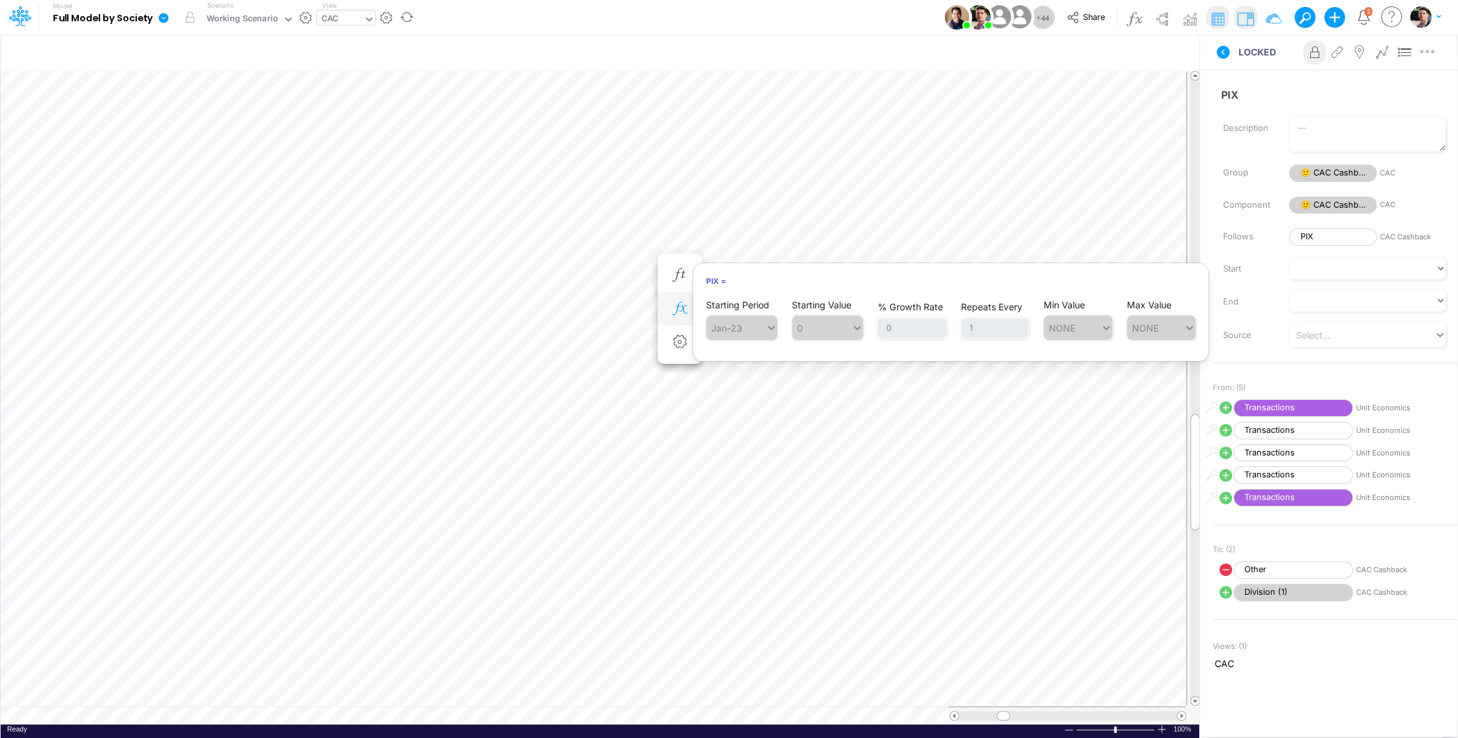
click at [680, 316] on button "button" at bounding box center [680, 309] width 24 height 26
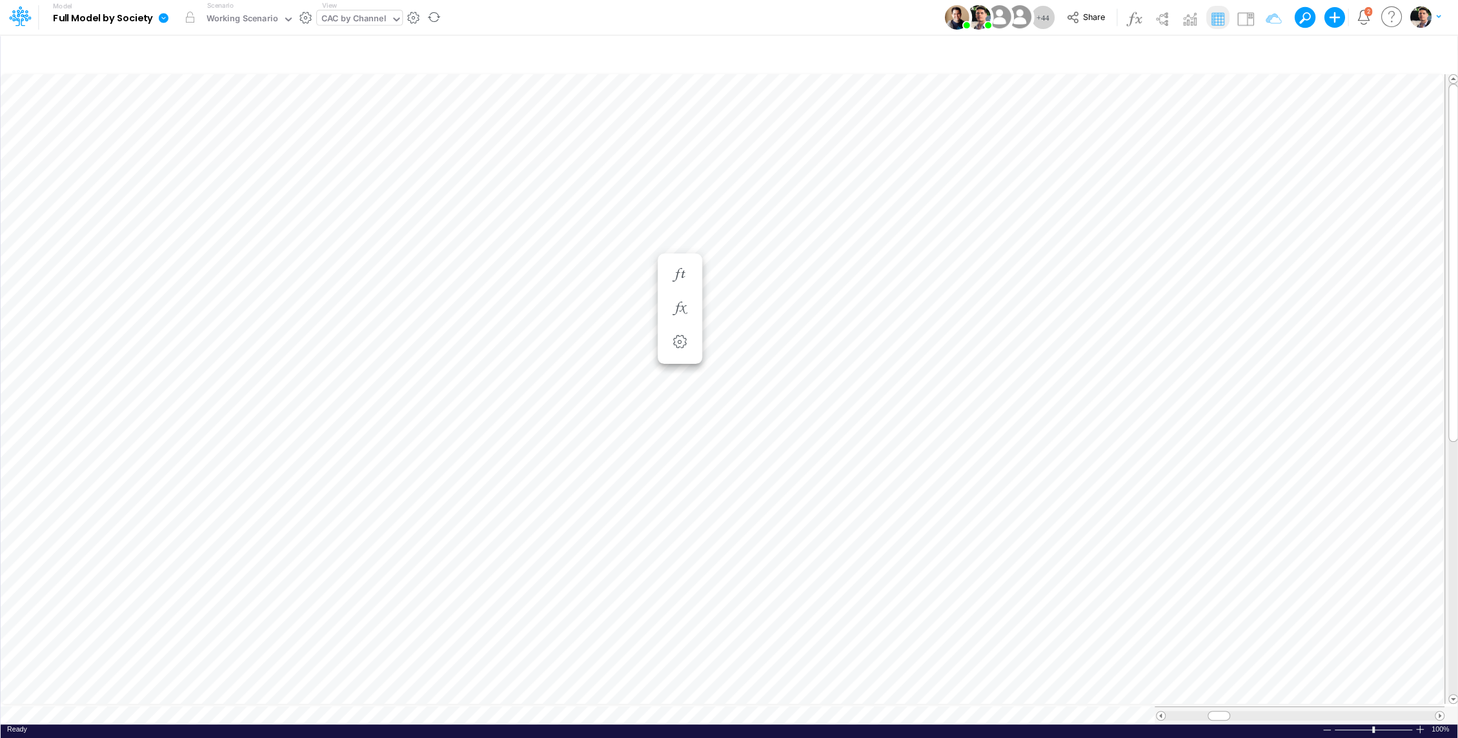
scroll to position [6, 1]
click at [631, 276] on icon "button" at bounding box center [631, 275] width 19 height 14
click at [640, 172] on icon "button" at bounding box center [631, 172] width 19 height 14
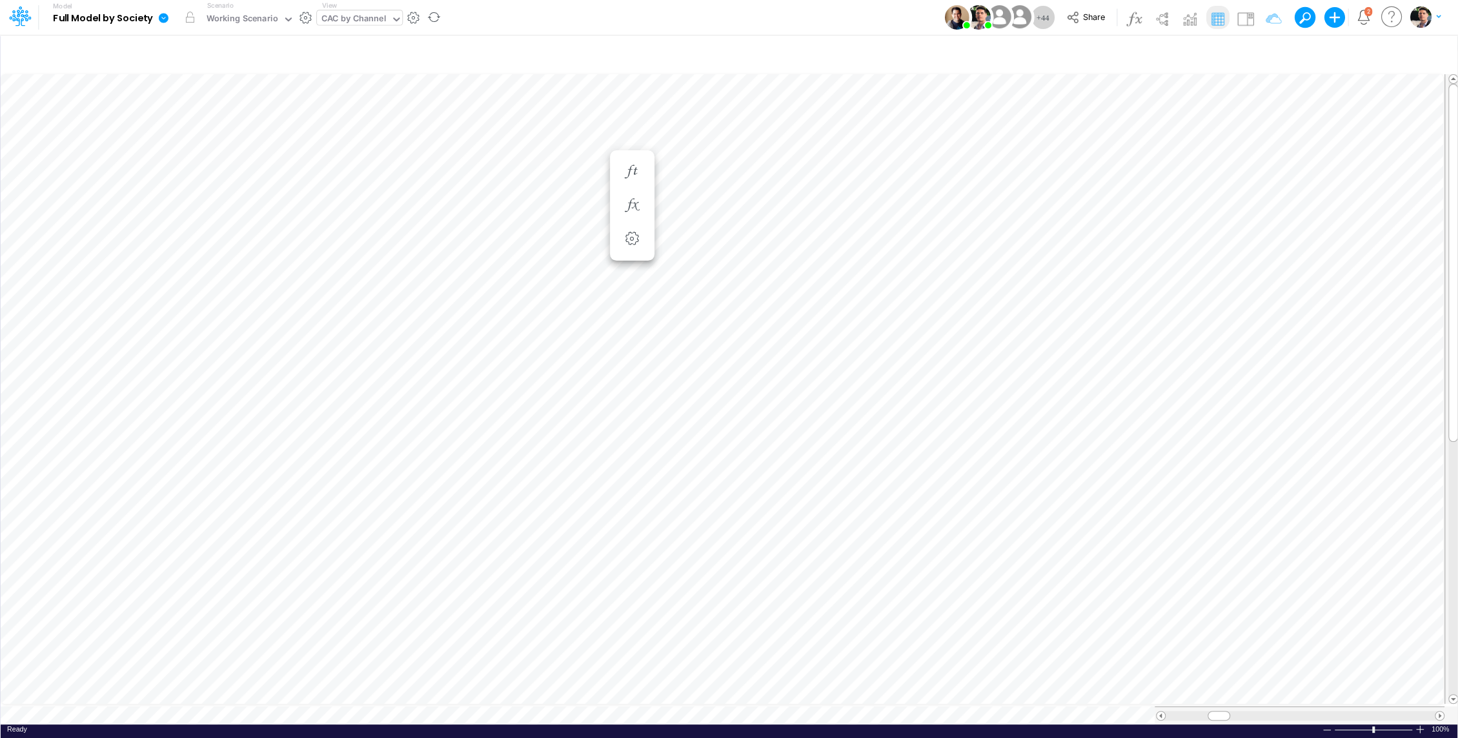
scroll to position [6, 1]
click at [628, 363] on icon "button" at bounding box center [631, 366] width 19 height 14
click at [634, 256] on icon "button" at bounding box center [631, 263] width 19 height 14
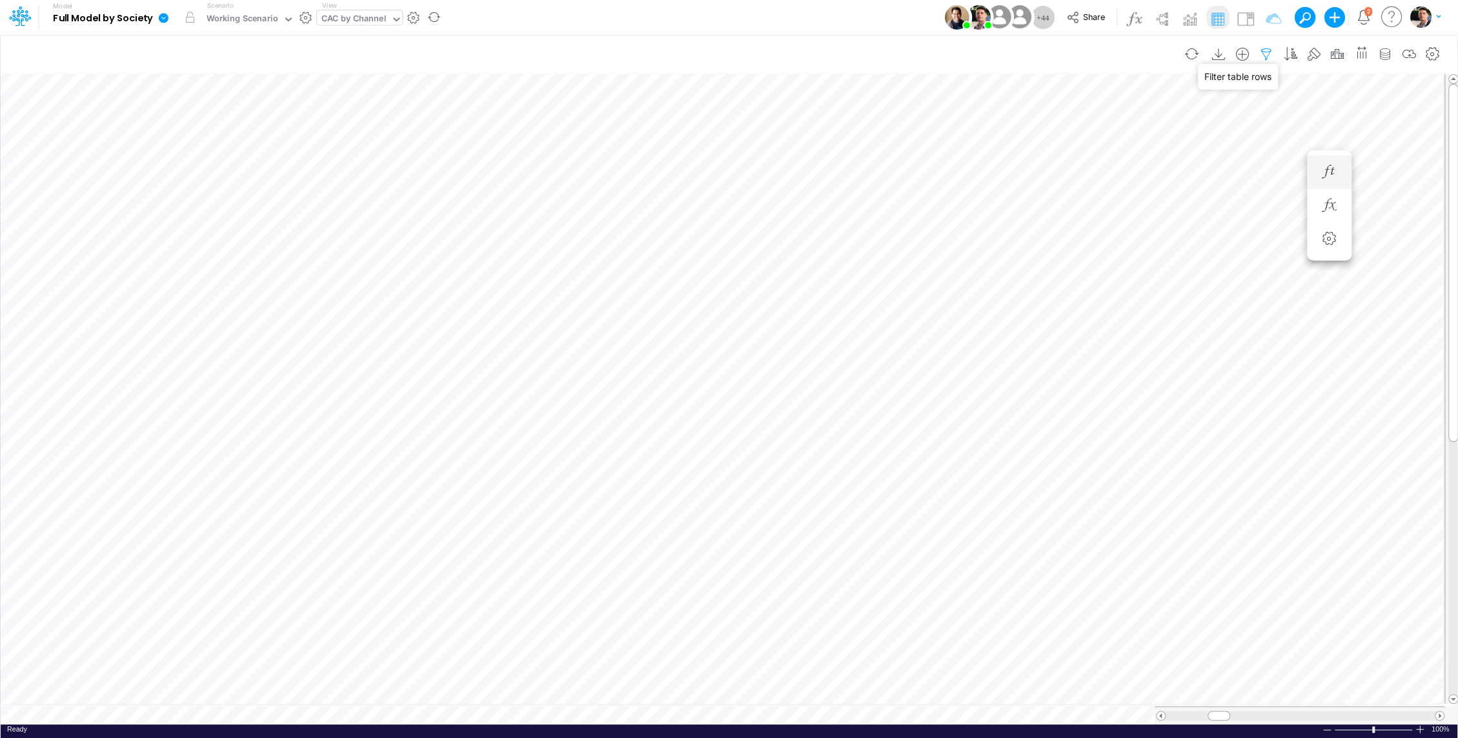
click at [1272, 52] on icon "button" at bounding box center [1265, 55] width 19 height 14
click at [631, 263] on icon "button" at bounding box center [631, 263] width 19 height 14
click at [630, 277] on icon "button" at bounding box center [631, 275] width 19 height 14
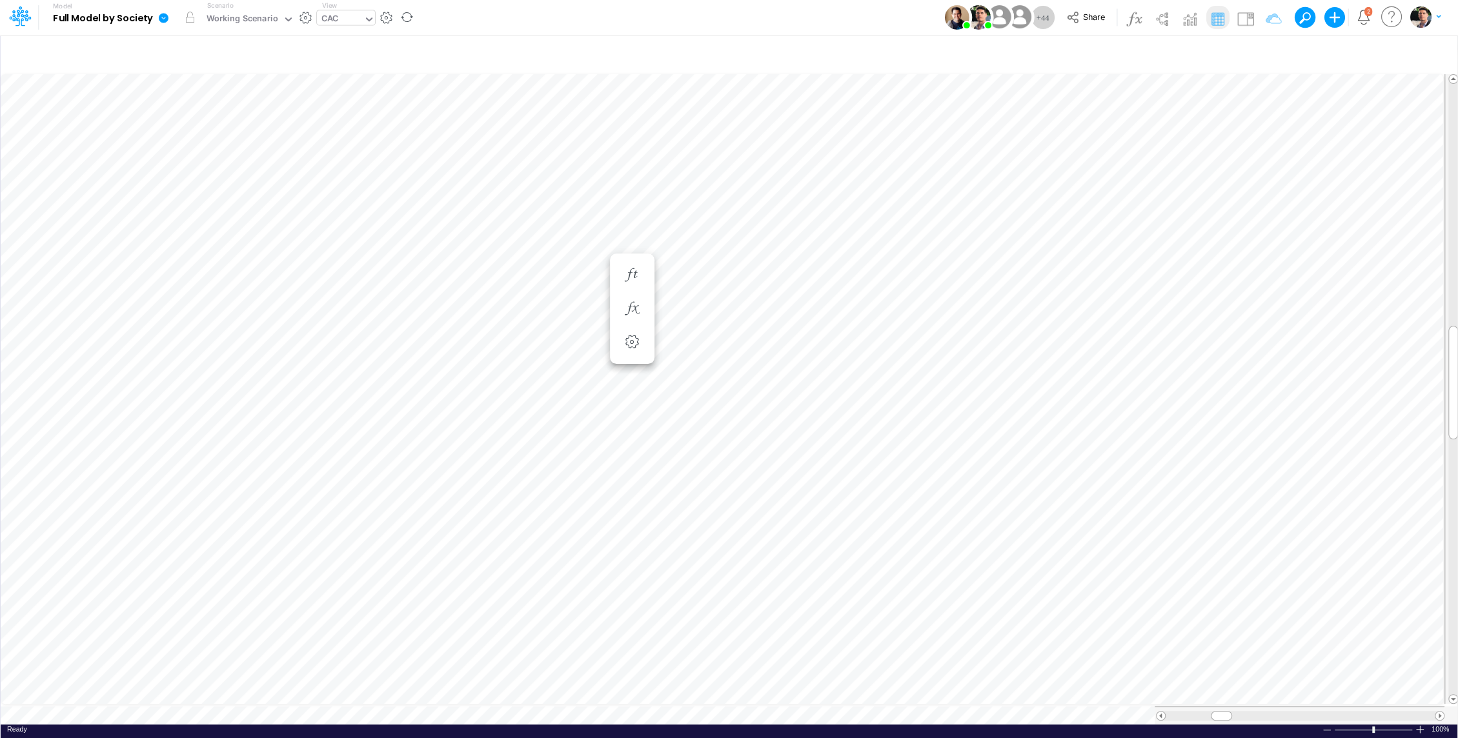
scroll to position [6, 1]
click at [745, 308] on icon "button" at bounding box center [748, 309] width 19 height 14
click at [872, 343] on span "Acquisition Cost (USD)" at bounding box center [865, 343] width 119 height 16
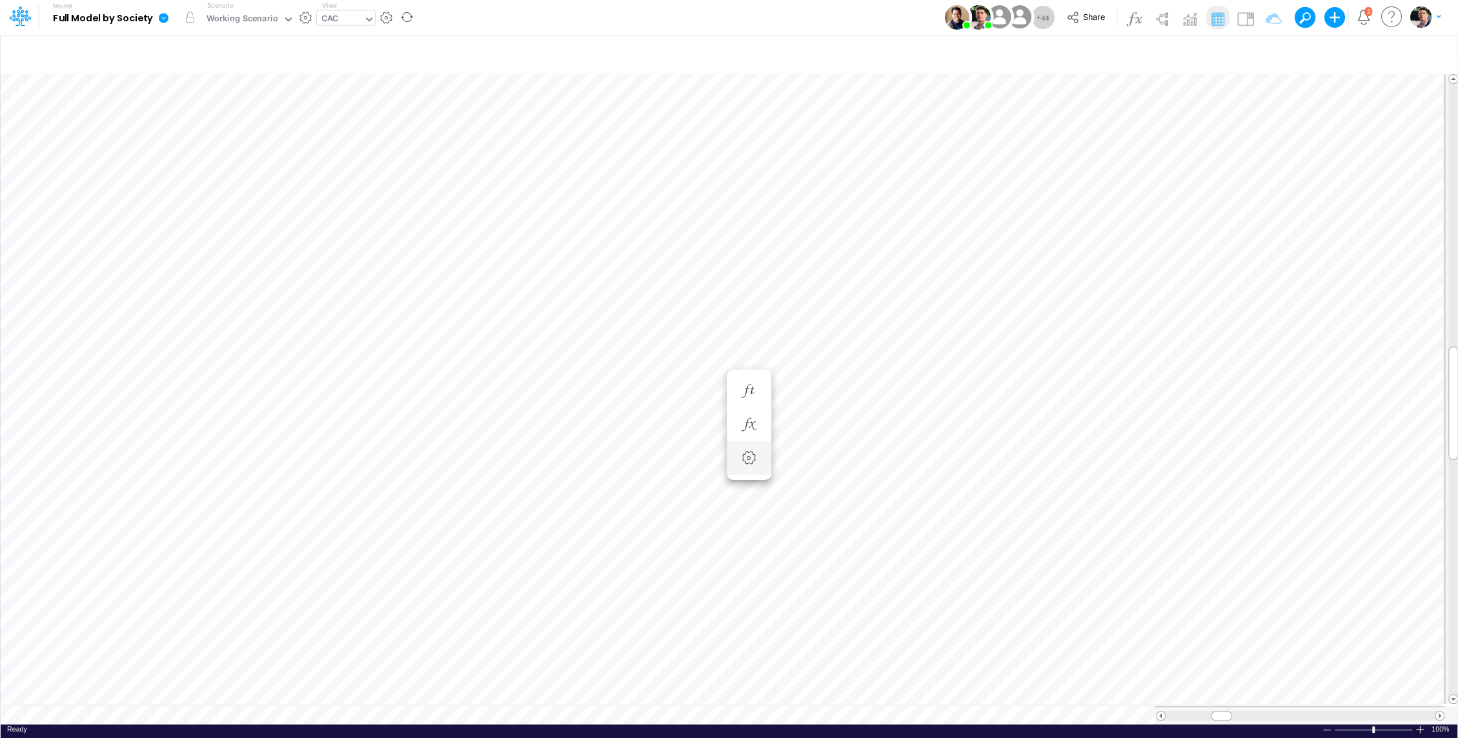
click at [752, 441] on li "Total Marketing Discounts to IP (Settings)" at bounding box center [749, 458] width 45 height 34
click at [752, 422] on icon "button" at bounding box center [748, 425] width 19 height 14
click at [754, 308] on icon "button" at bounding box center [748, 309] width 19 height 14
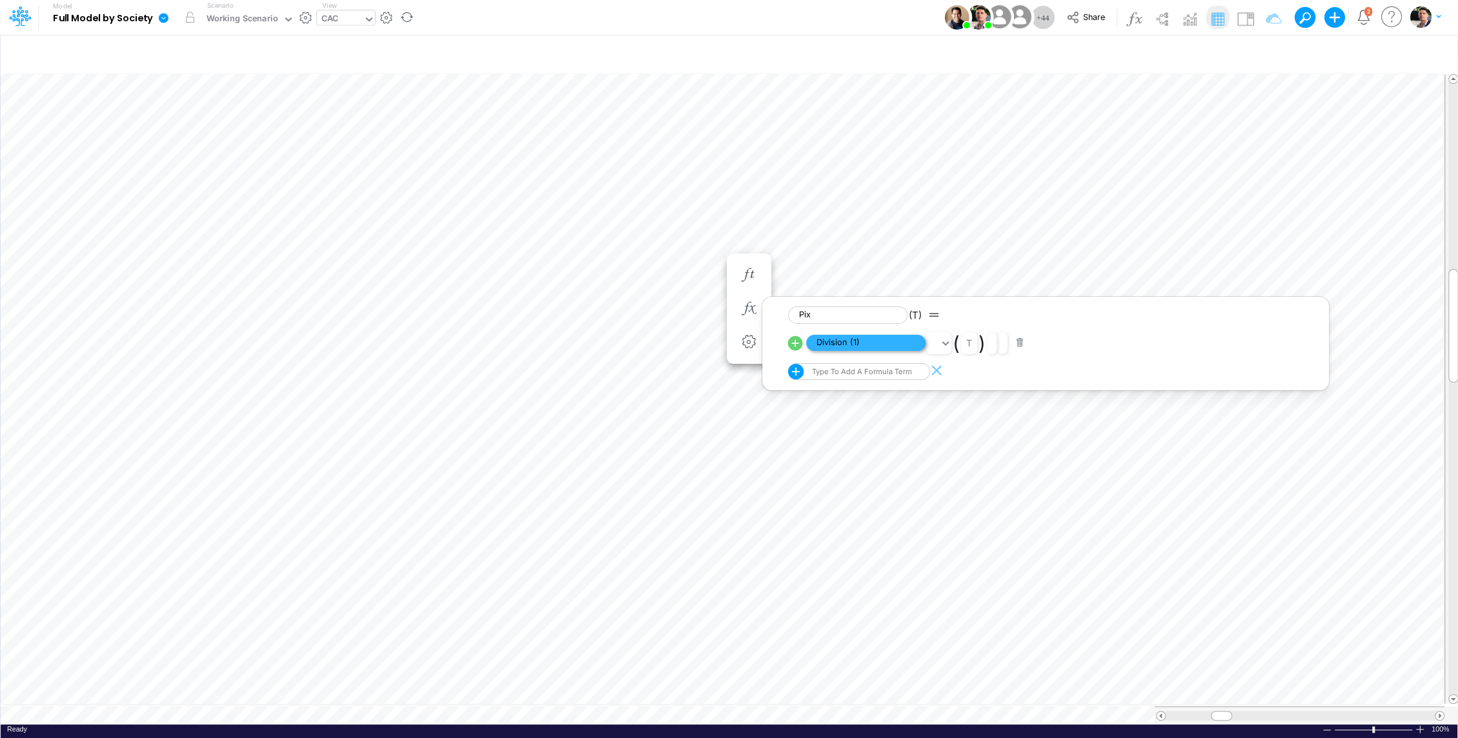
click at [867, 339] on span "Division (1)" at bounding box center [865, 343] width 119 height 16
click at [1238, 19] on img at bounding box center [1244, 18] width 21 height 21
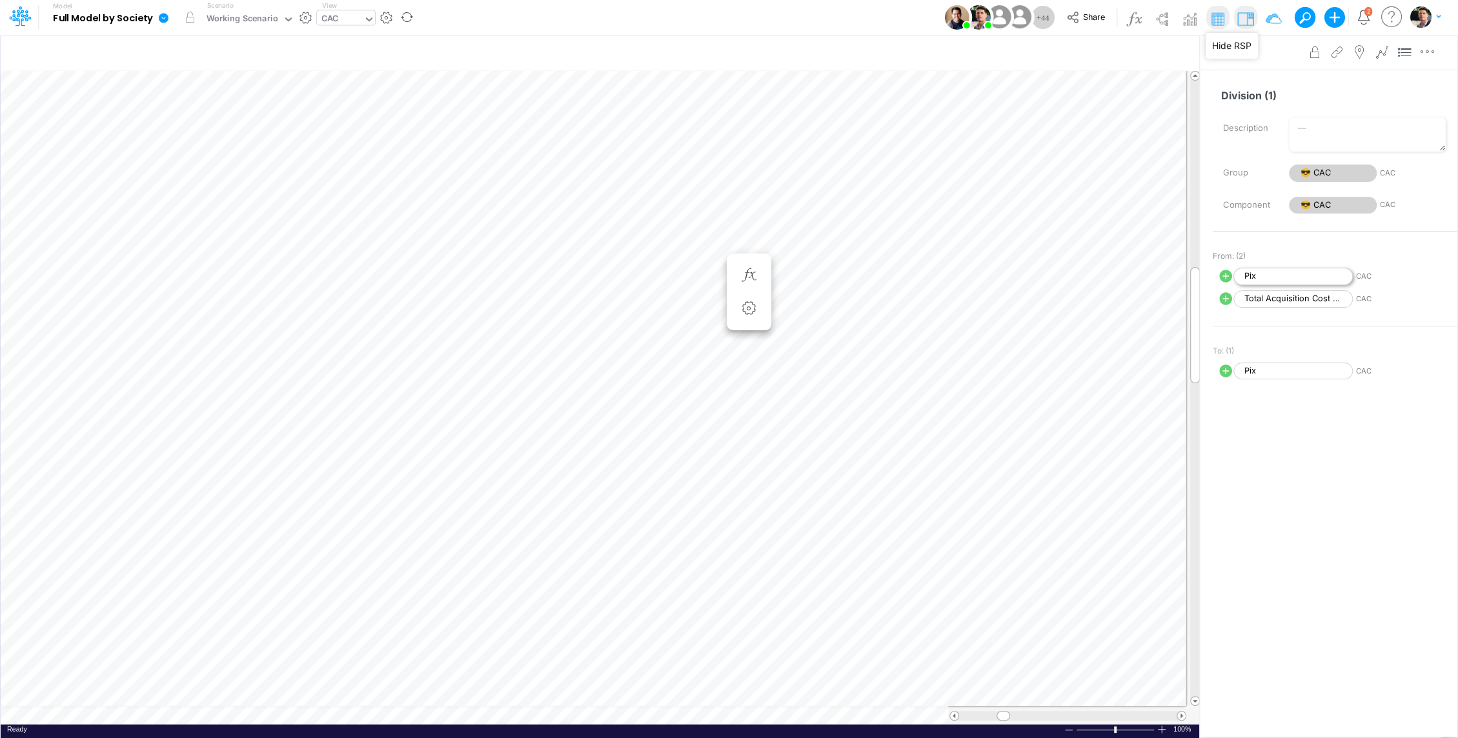
click at [1265, 274] on span "Pix" at bounding box center [1292, 276] width 119 height 17
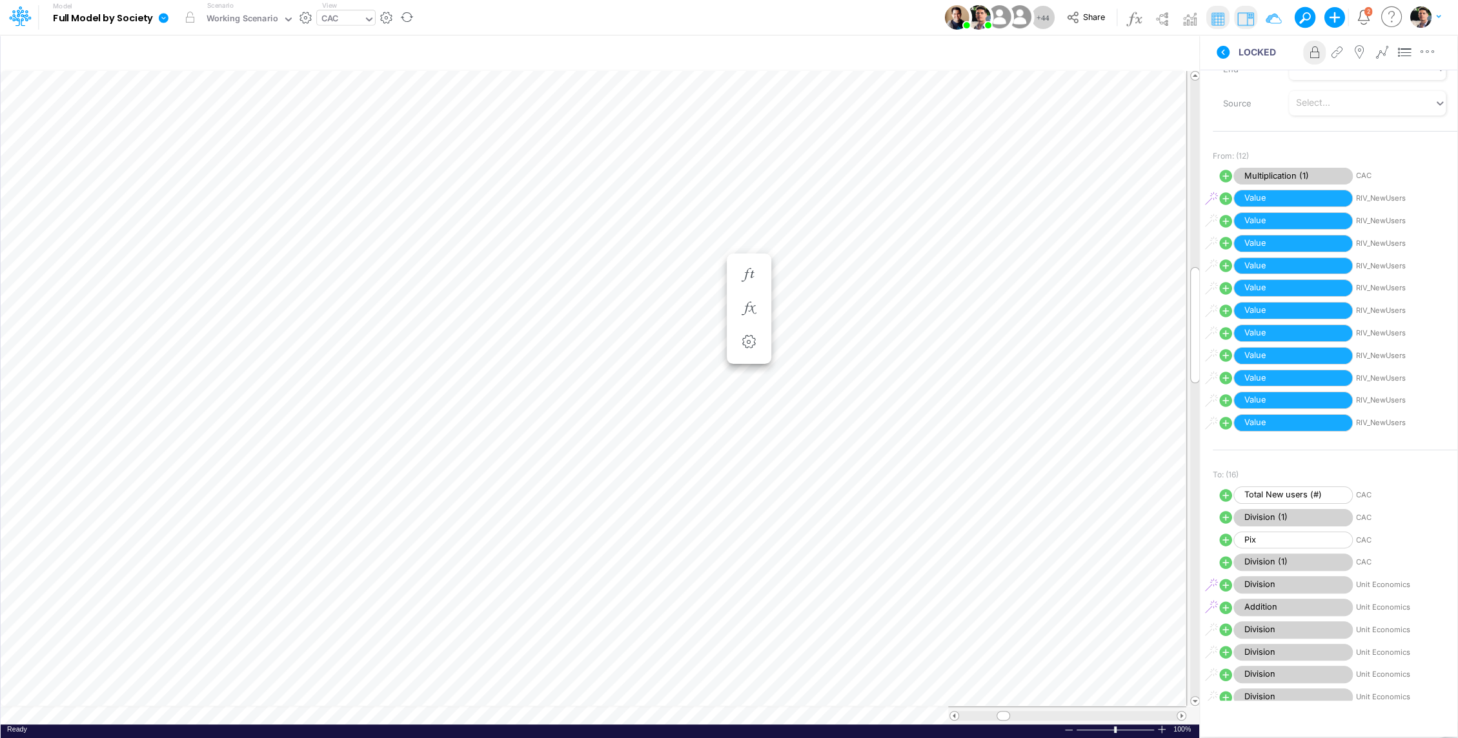
scroll to position [6, 1]
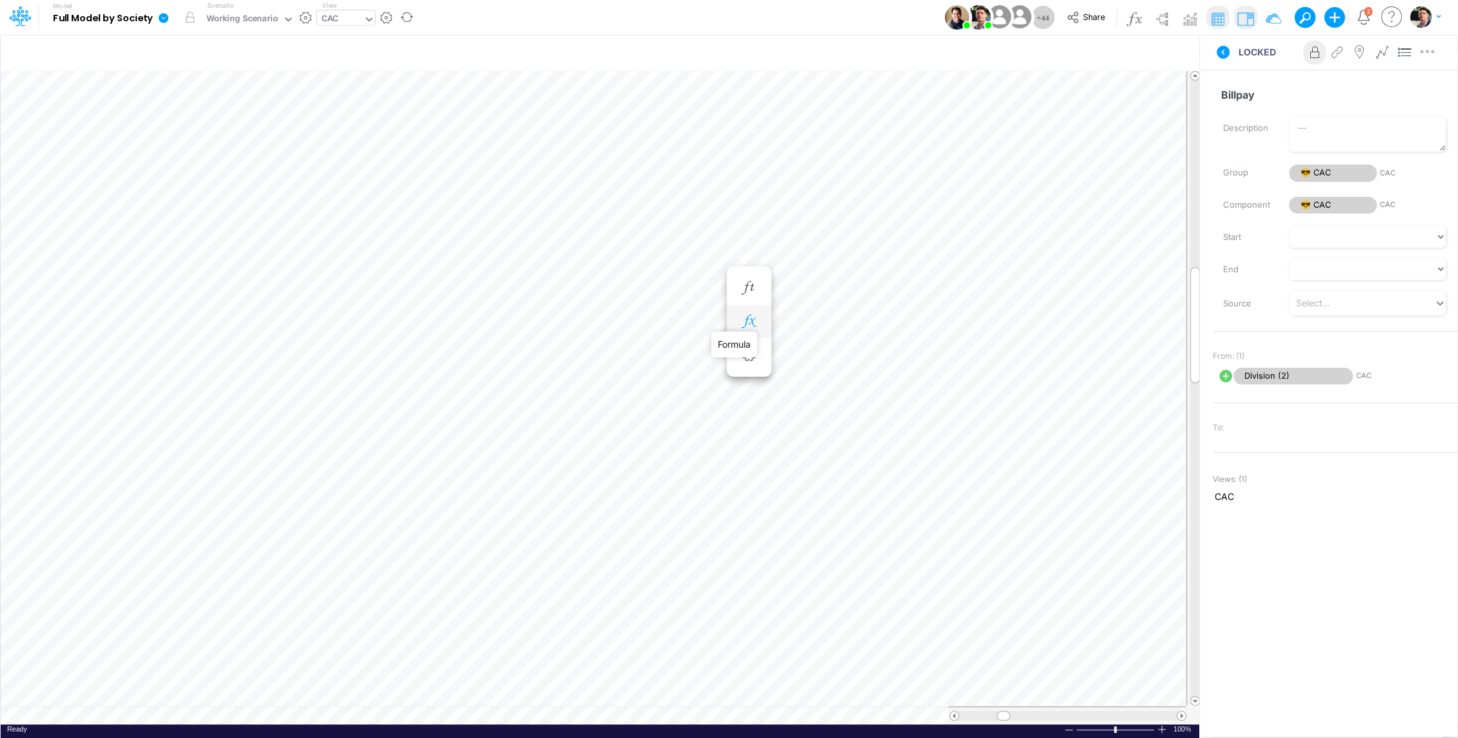
click at [743, 325] on icon "button" at bounding box center [748, 322] width 19 height 14
click at [878, 348] on span "Division (2)" at bounding box center [865, 356] width 119 height 16
click at [615, 325] on icon "button" at bounding box center [610, 322] width 19 height 14
click at [708, 356] on span "Division (2)" at bounding box center [727, 356] width 119 height 16
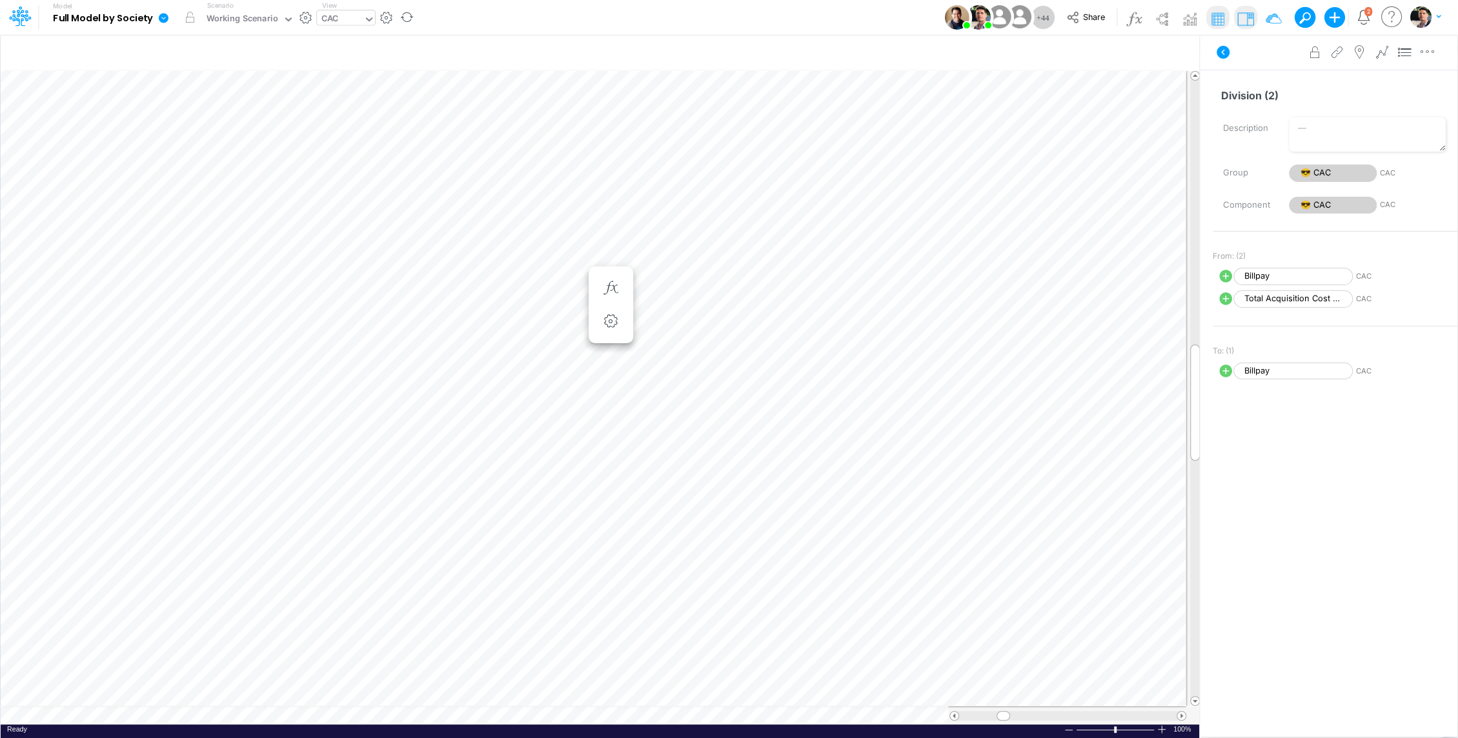
scroll to position [6, 1]
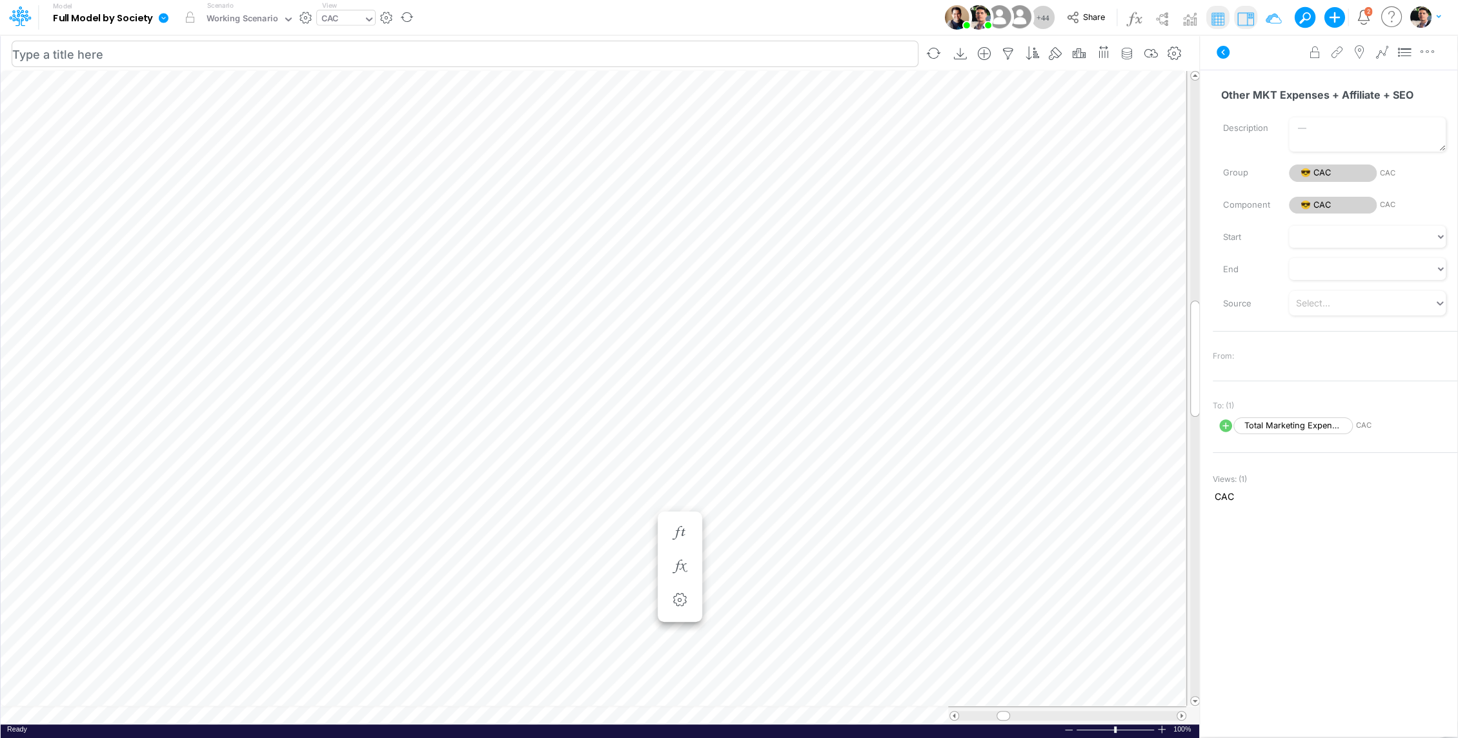
scroll to position [6, 1]
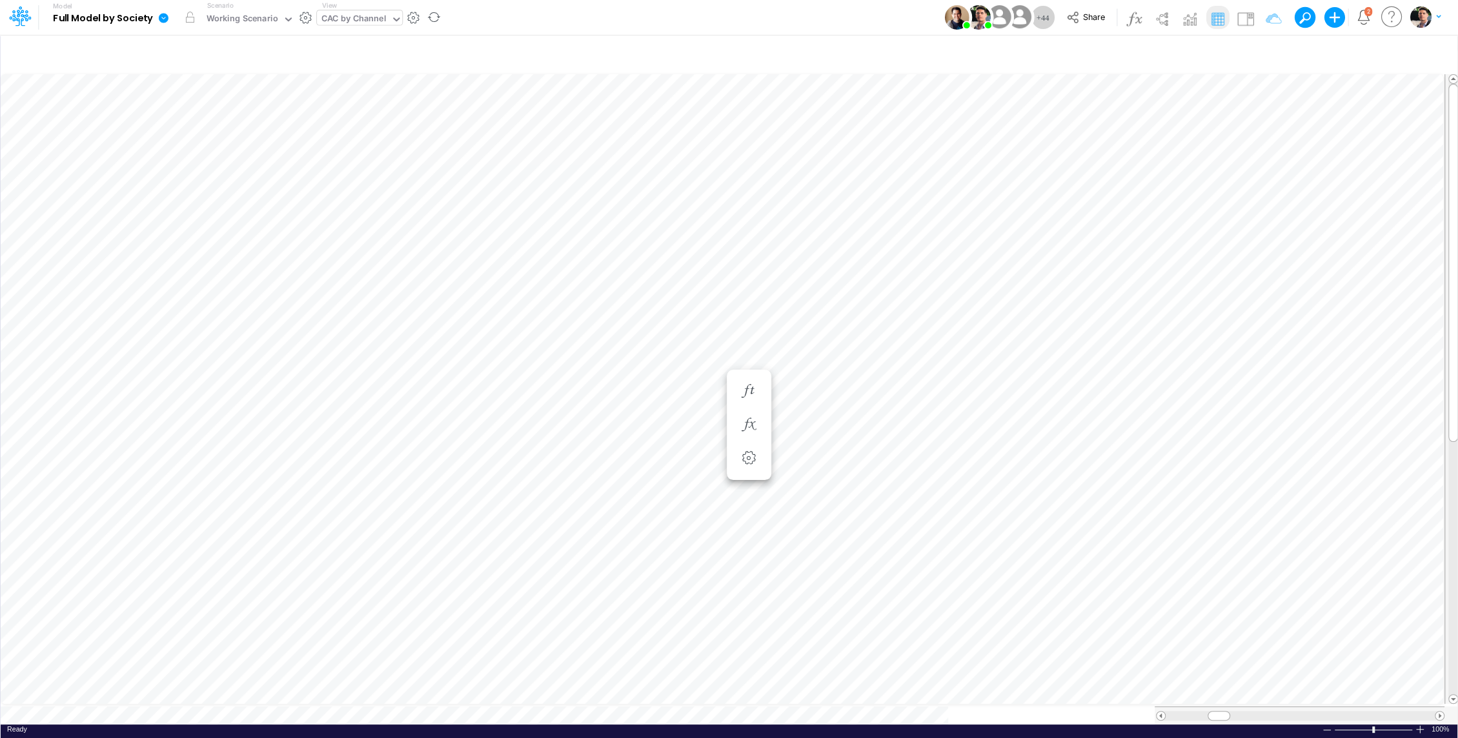
scroll to position [6, 1]
click at [678, 357] on icon "button" at bounding box center [679, 353] width 19 height 14
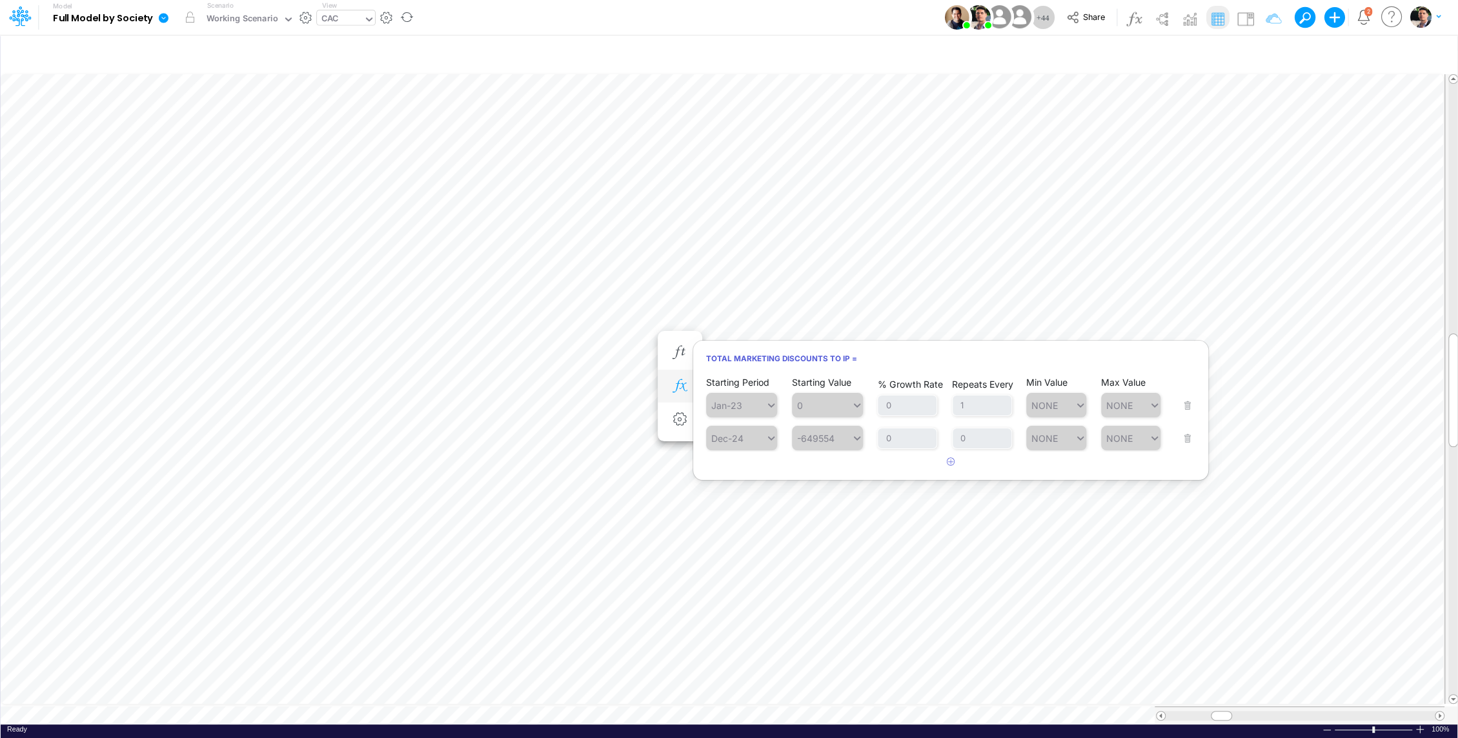
click at [676, 385] on icon "button" at bounding box center [679, 386] width 19 height 14
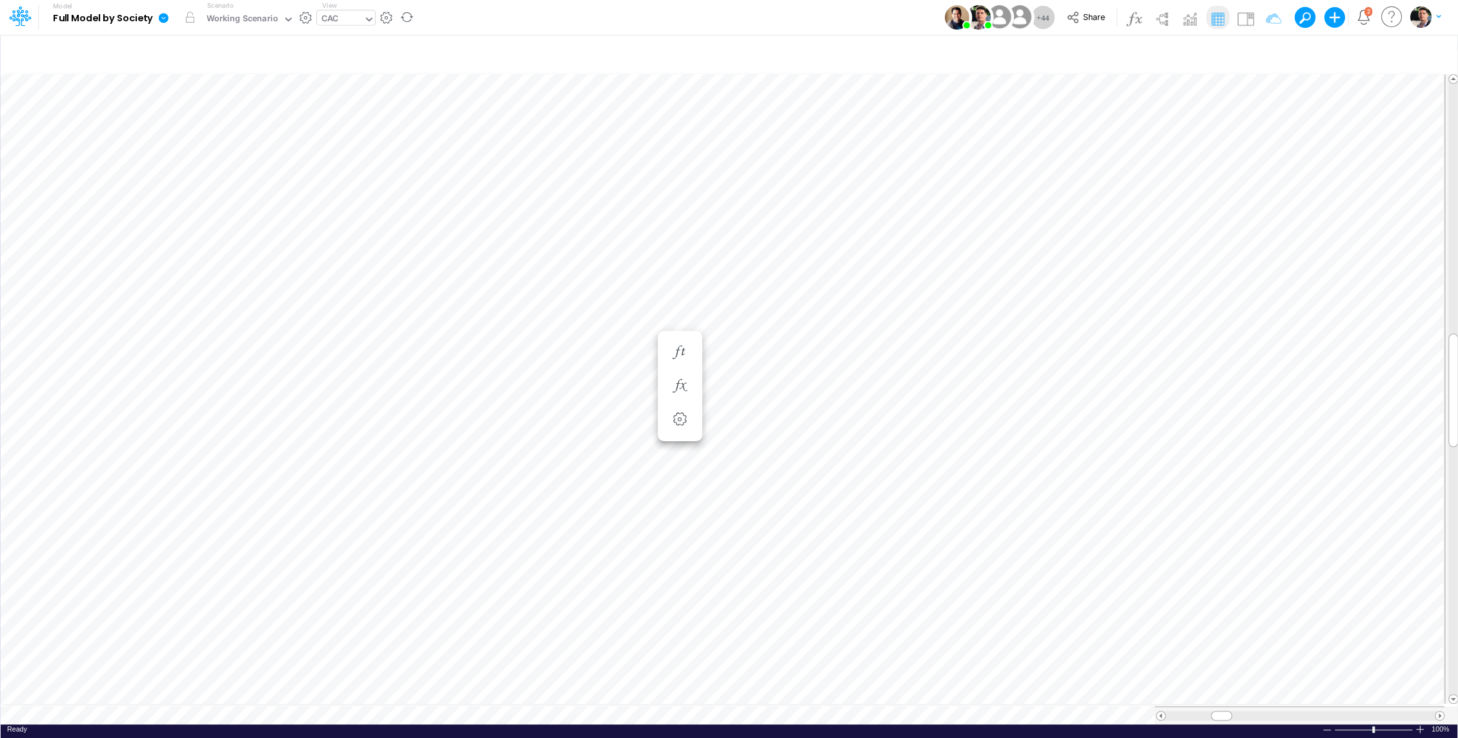
scroll to position [6, 1]
click at [341, 19] on input "text" at bounding box center [341, 20] width 1 height 12
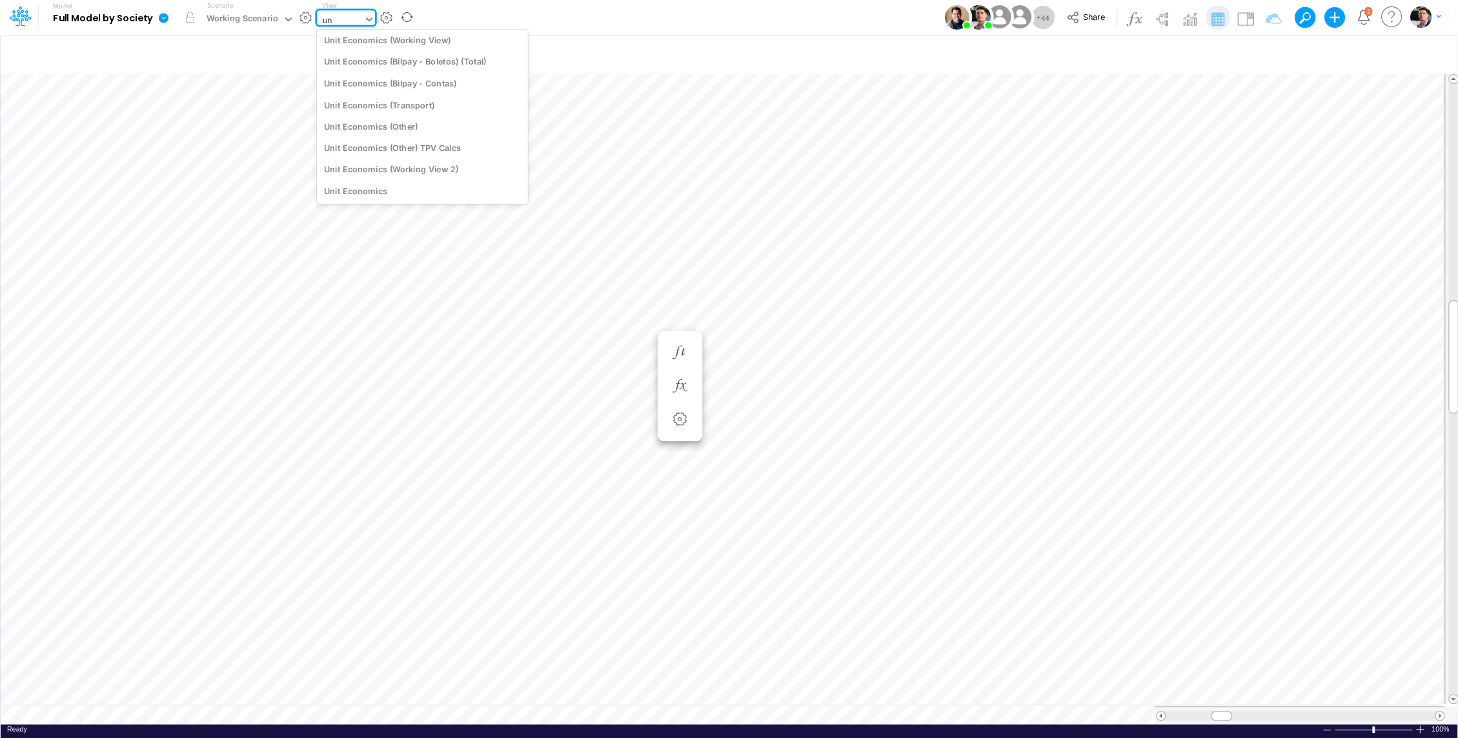
scroll to position [99, 0]
type input "uni"
click at [363, 18] on icon at bounding box center [369, 20] width 12 height 12
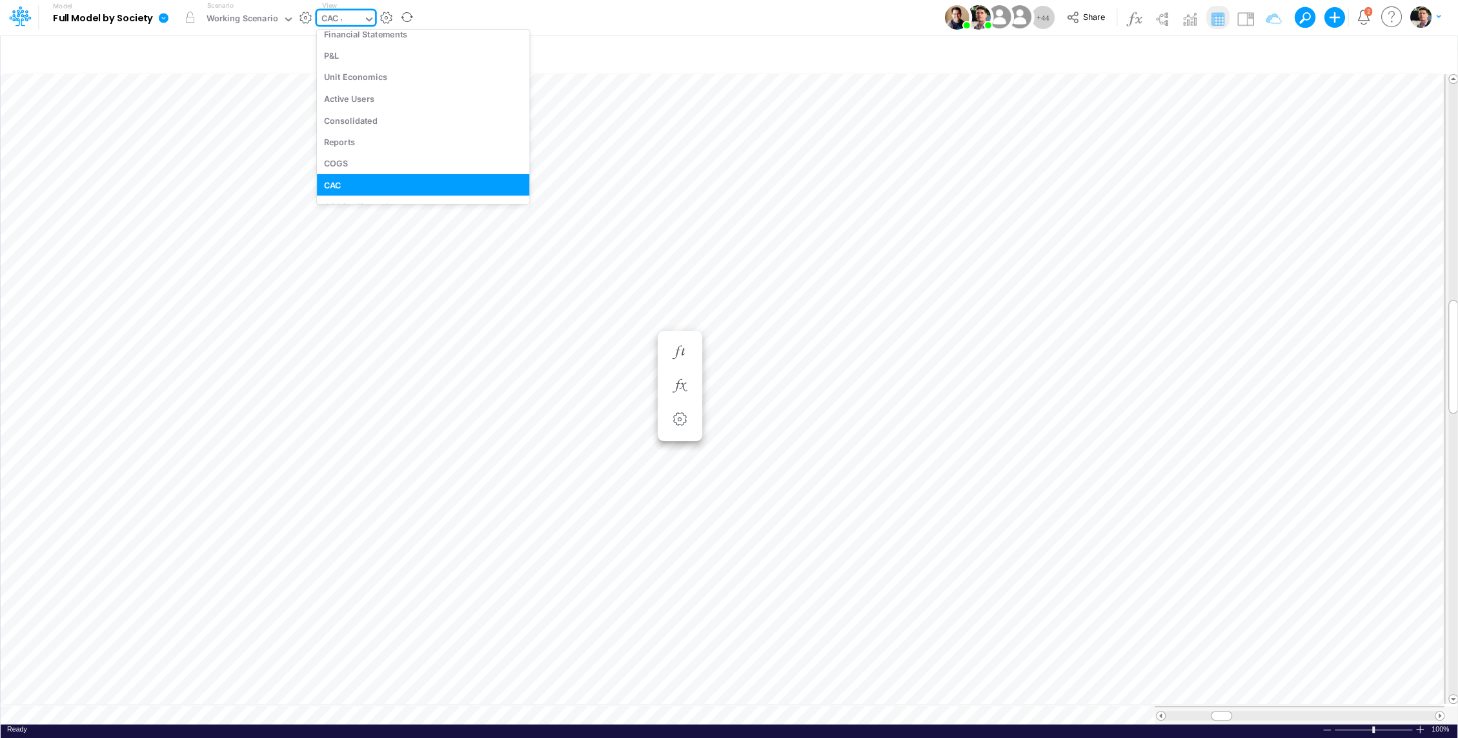
scroll to position [0, 0]
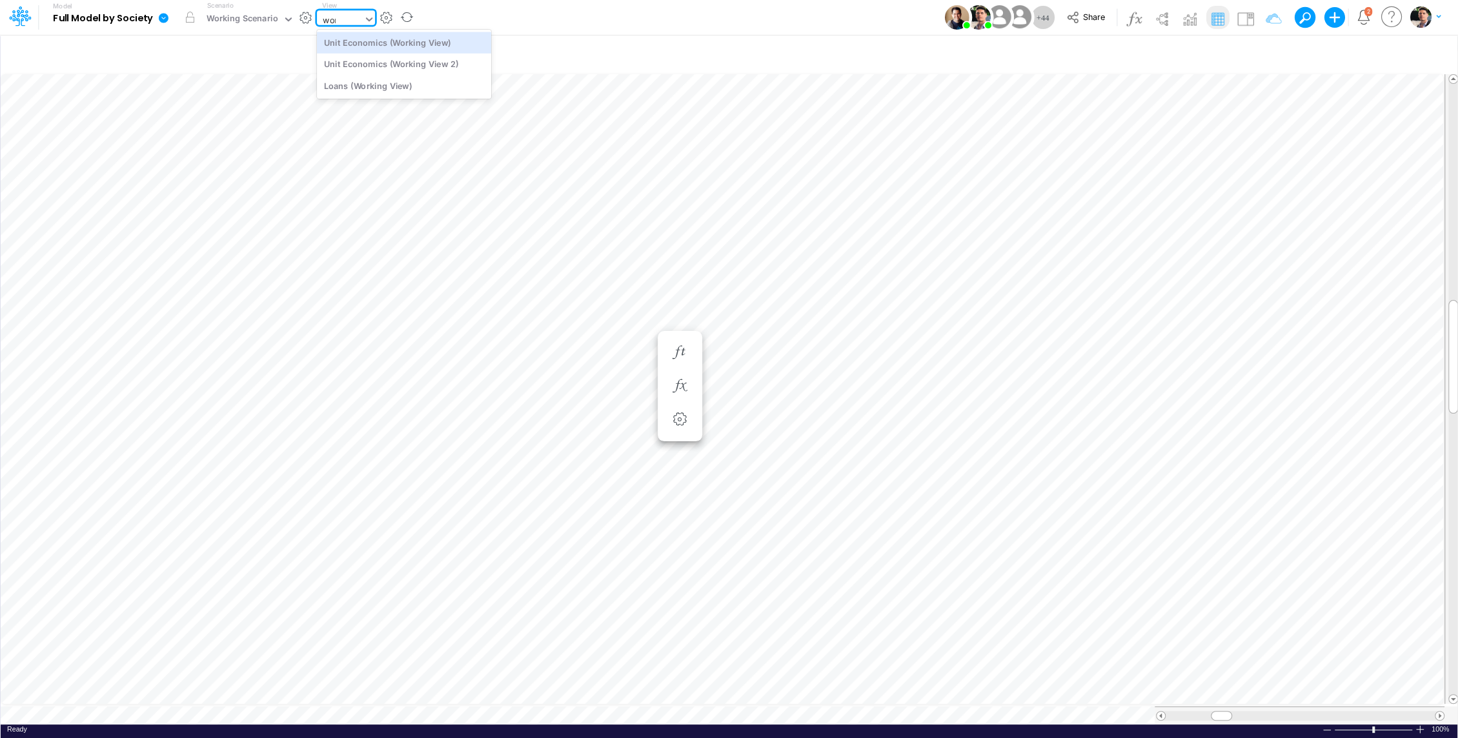
type input "work"
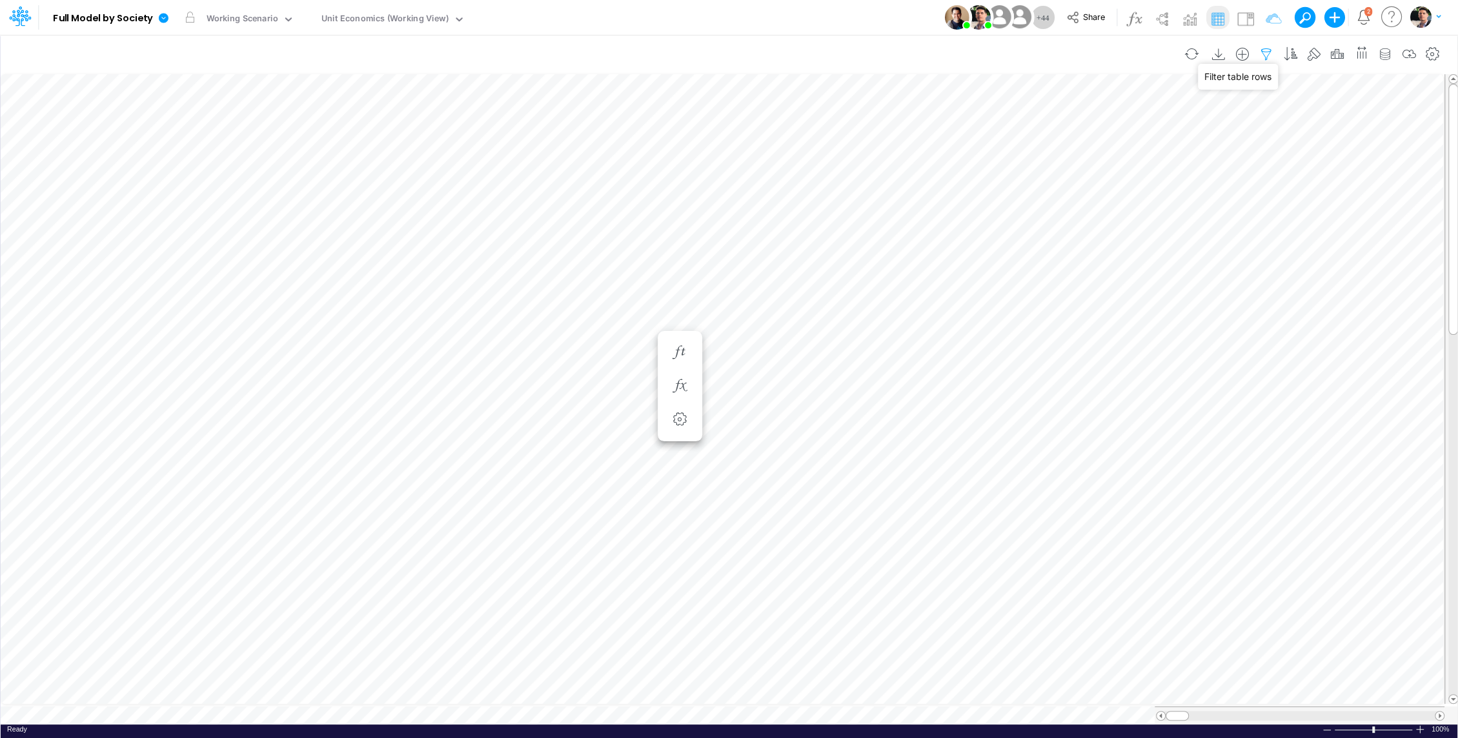
click at [1268, 53] on icon "button" at bounding box center [1265, 55] width 19 height 14
select select "contains"
select select "tableSearchOR"
select select "contains"
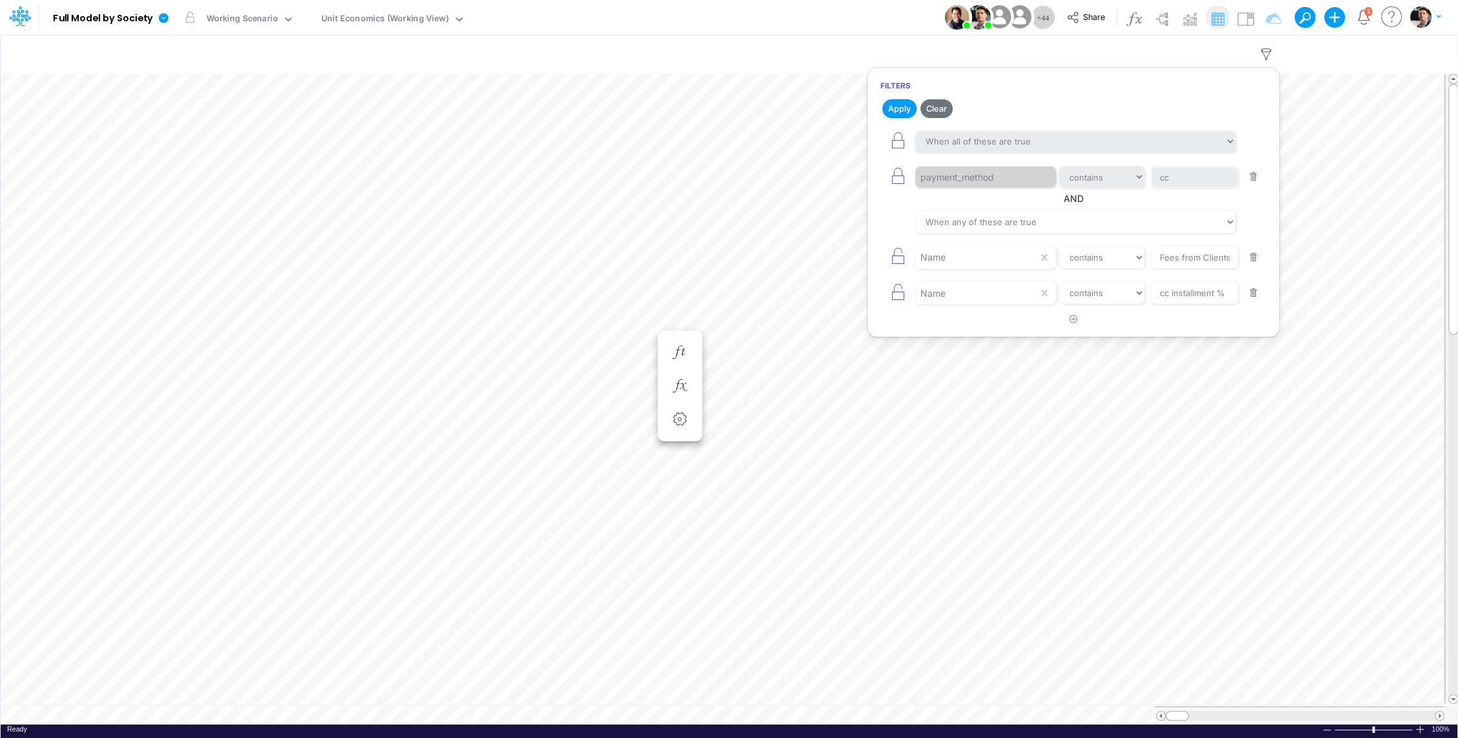
click at [1254, 263] on button "button" at bounding box center [1253, 257] width 25 height 17
type input "cc installment %"
click at [1254, 257] on button "button" at bounding box center [1253, 257] width 25 height 17
click at [894, 173] on icon "button" at bounding box center [898, 176] width 18 height 18
select select "tableSearchOR"
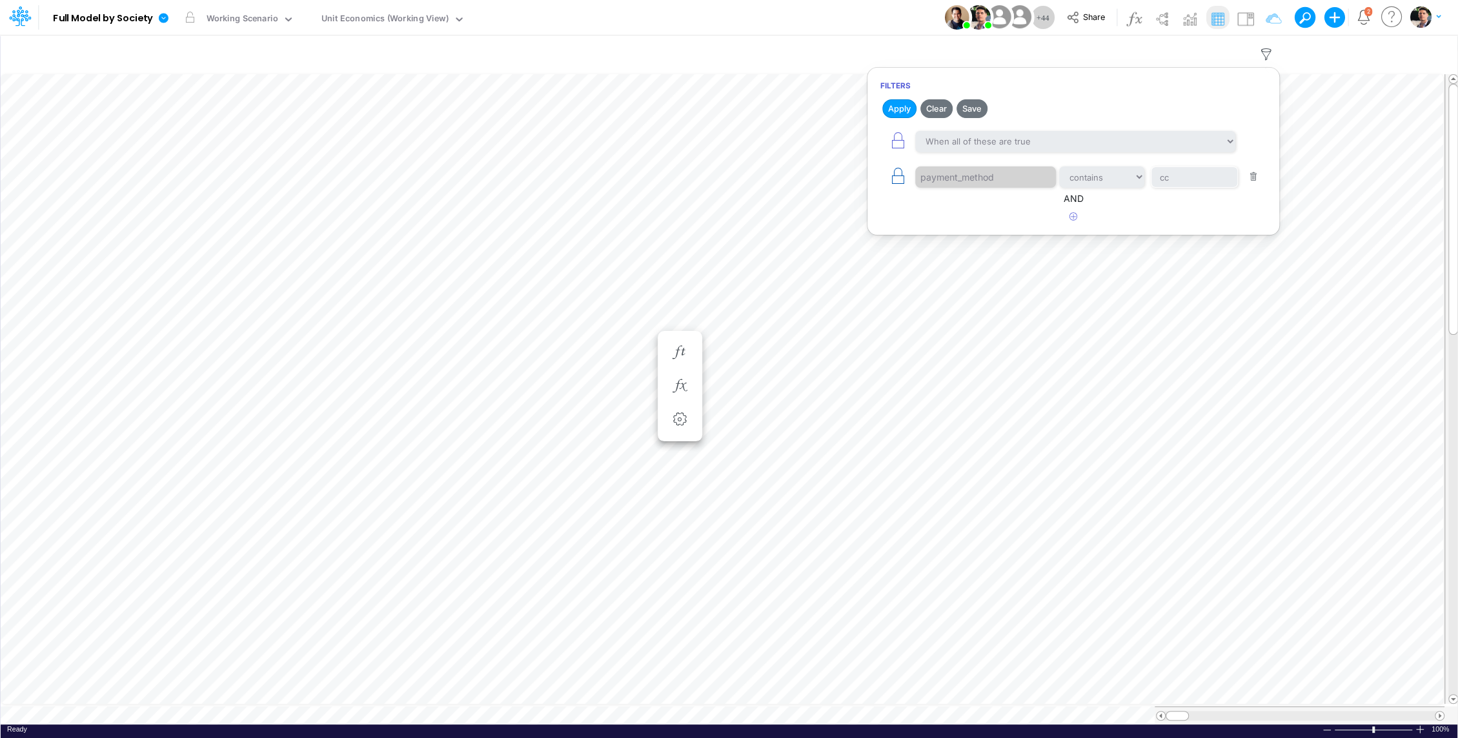
select select "contains"
click at [1030, 177] on div "payment_method" at bounding box center [976, 177] width 123 height 22
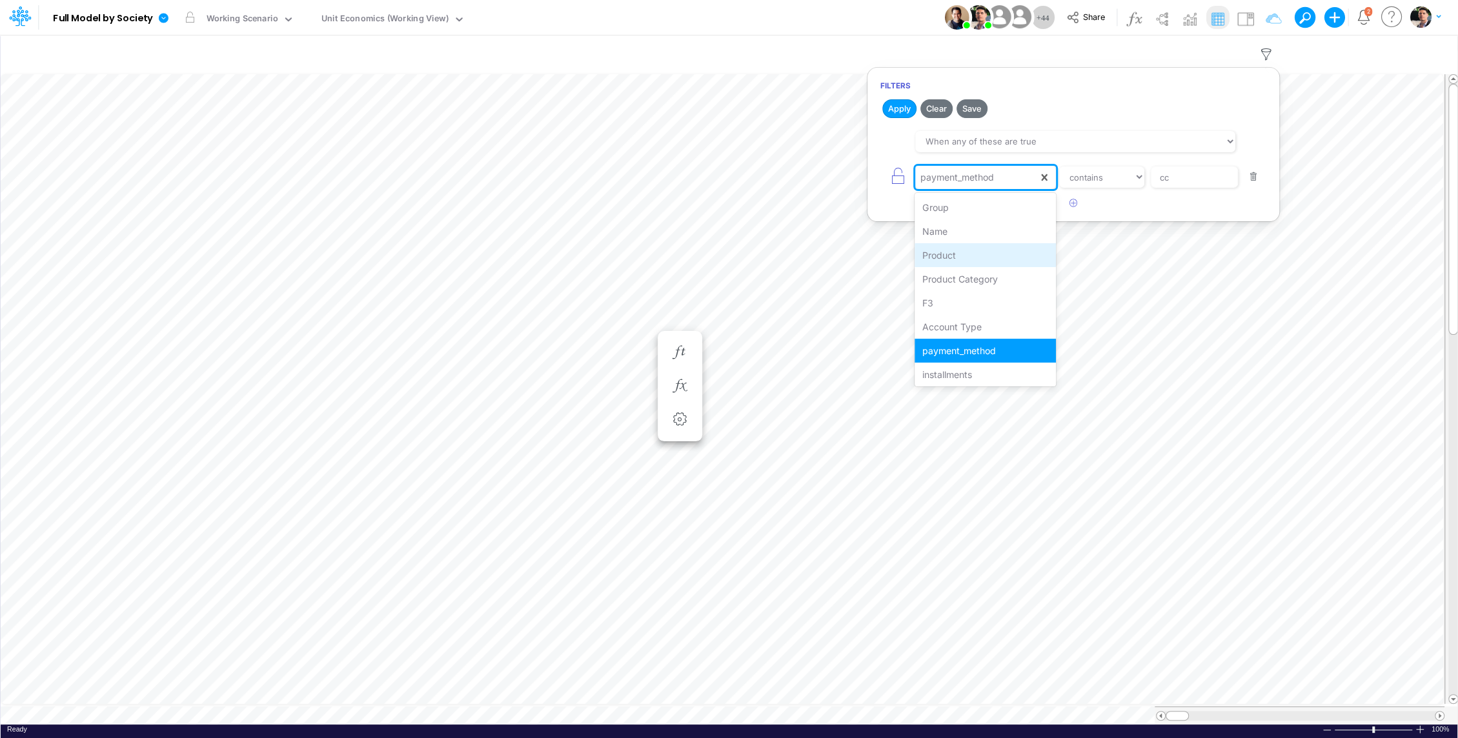
click at [988, 250] on div "Product" at bounding box center [984, 255] width 141 height 24
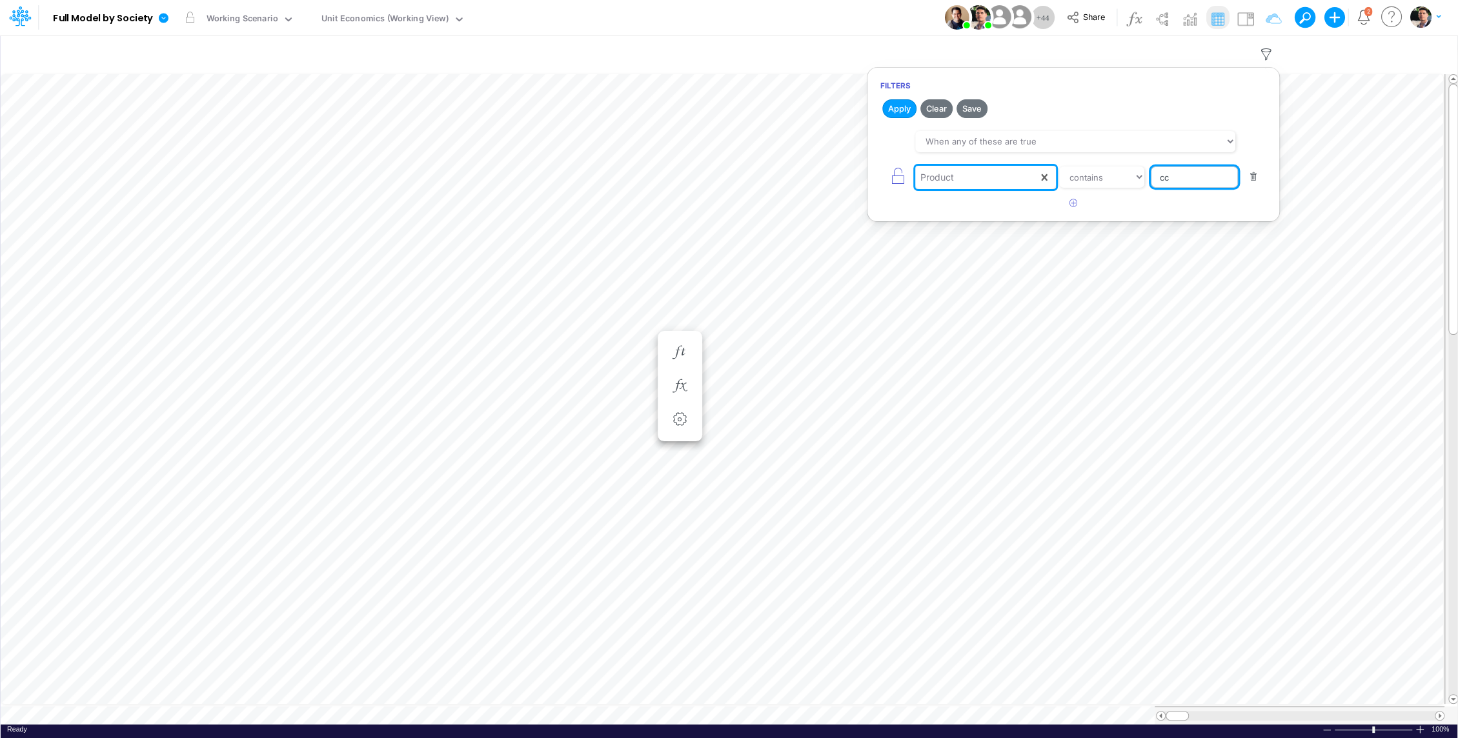
click at [1190, 183] on input "cc" at bounding box center [1193, 177] width 87 height 22
type input "PIX"
click at [892, 119] on div "Apply Clear Save When all of these are true When any of these are true Product …" at bounding box center [1073, 155] width 412 height 117
click at [896, 105] on button "Apply" at bounding box center [899, 108] width 34 height 19
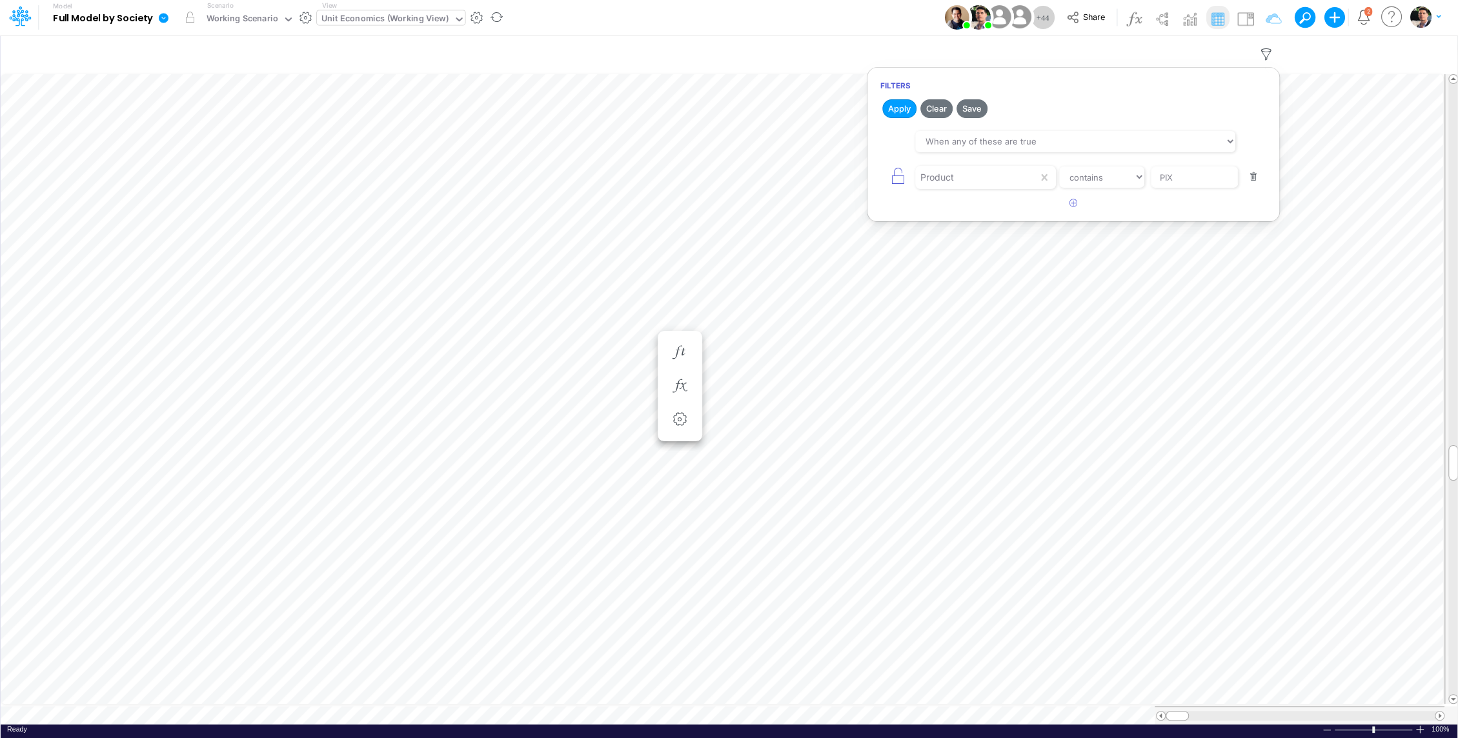
click at [427, 22] on div "Unit Economics (Working View)" at bounding box center [384, 19] width 127 height 15
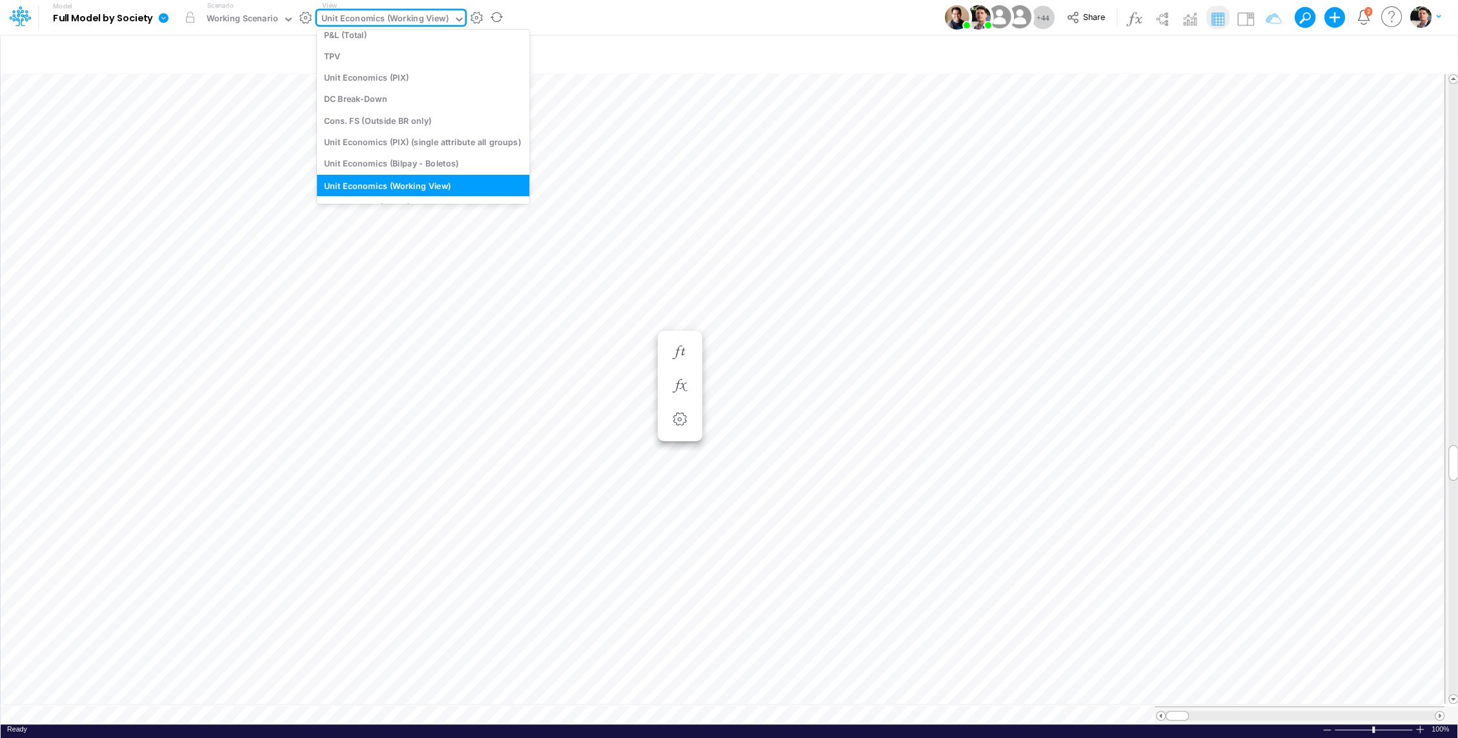
type input "i"
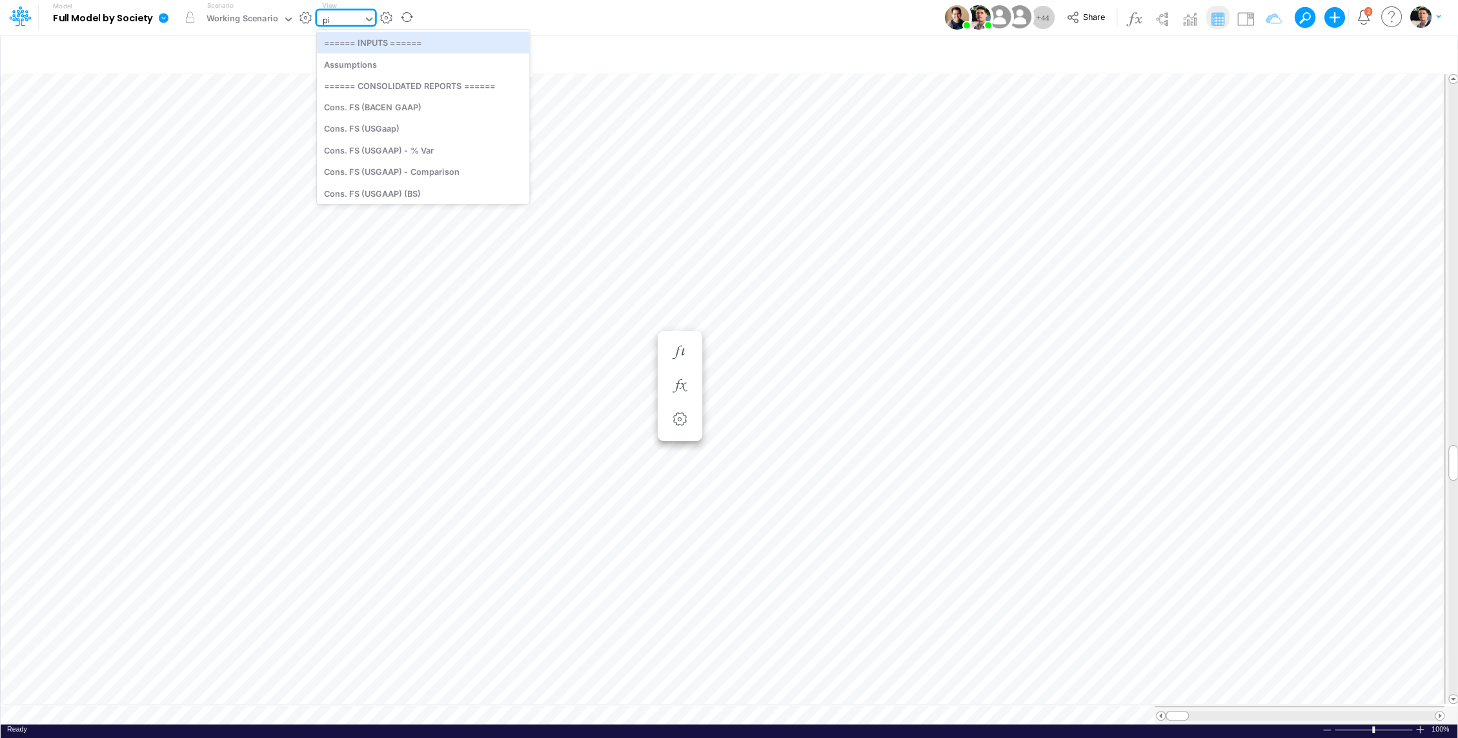
type input "pix"
click at [443, 50] on div "Unit Economics (PIX)" at bounding box center [422, 42] width 211 height 21
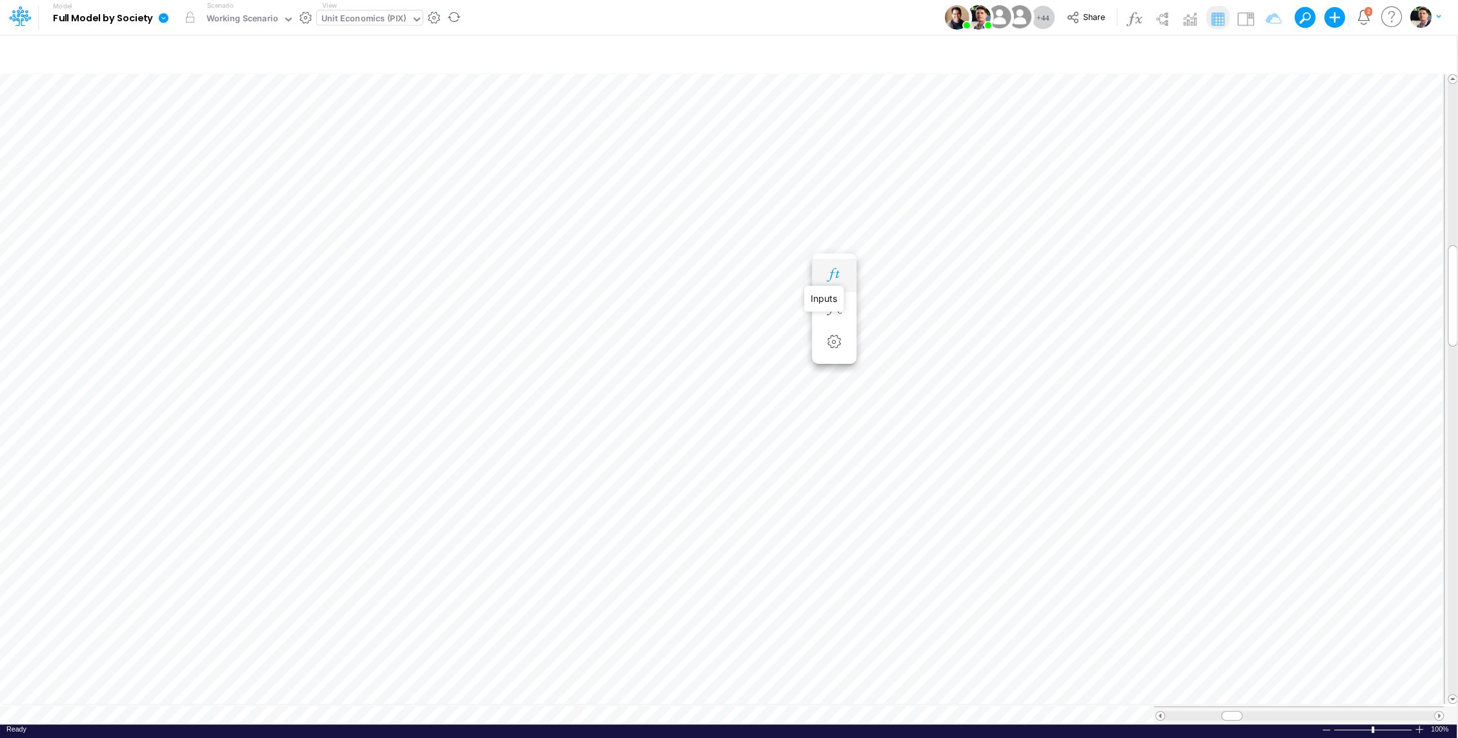
click at [828, 279] on icon "button" at bounding box center [833, 275] width 19 height 14
